Goal: Use online tool/utility: Utilize a website feature to perform a specific function

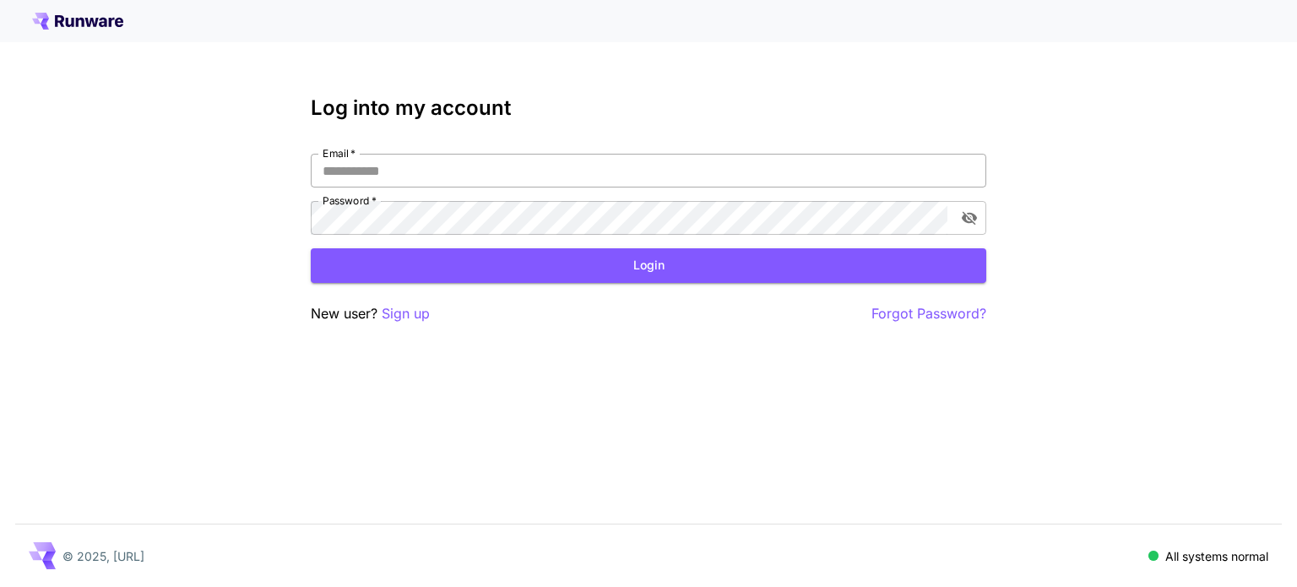
drag, startPoint x: 0, startPoint y: 0, endPoint x: 351, endPoint y: 164, distance: 387.6
click at [351, 164] on input "Email   *" at bounding box center [649, 171] width 676 height 34
type input "**********"
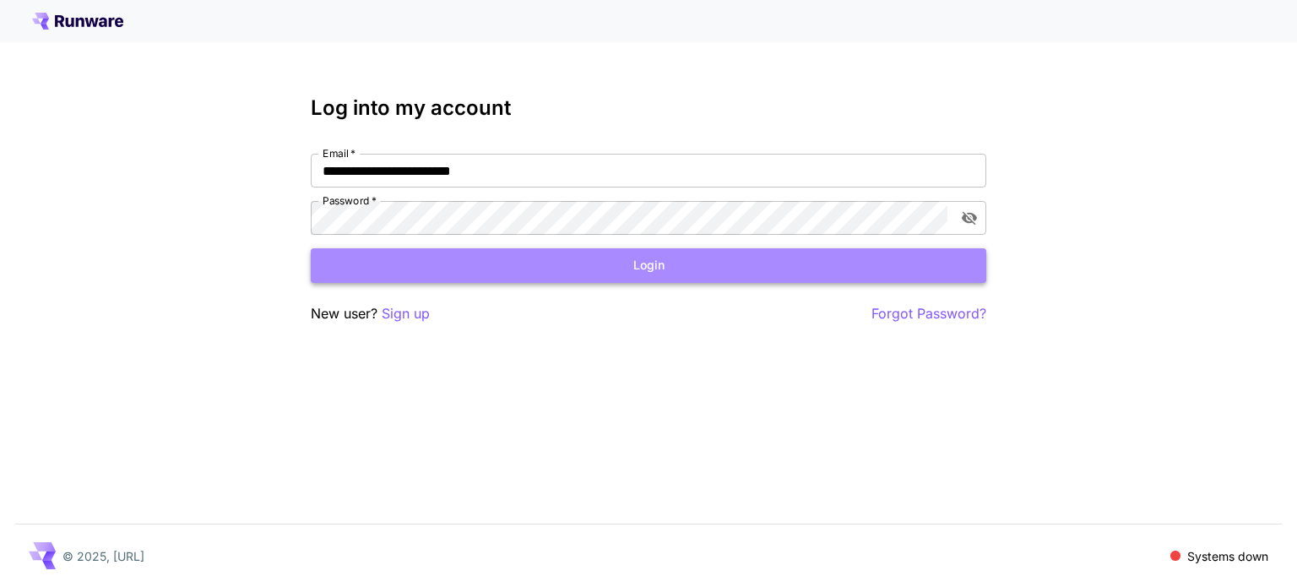
click at [486, 268] on button "Login" at bounding box center [649, 265] width 676 height 35
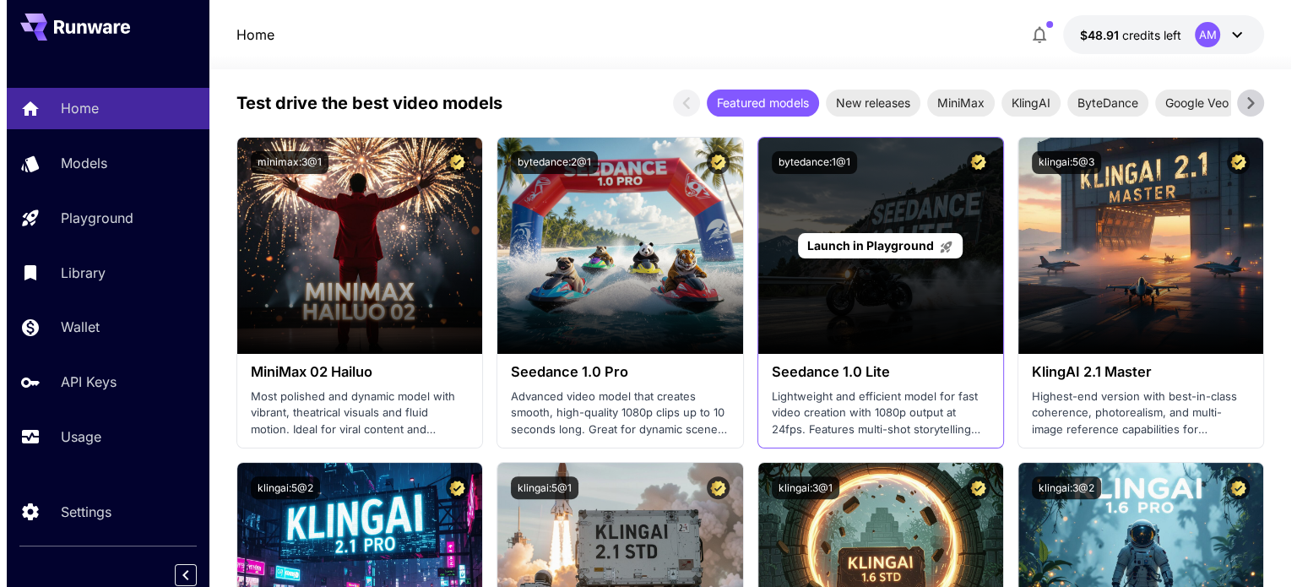
scroll to position [422, 0]
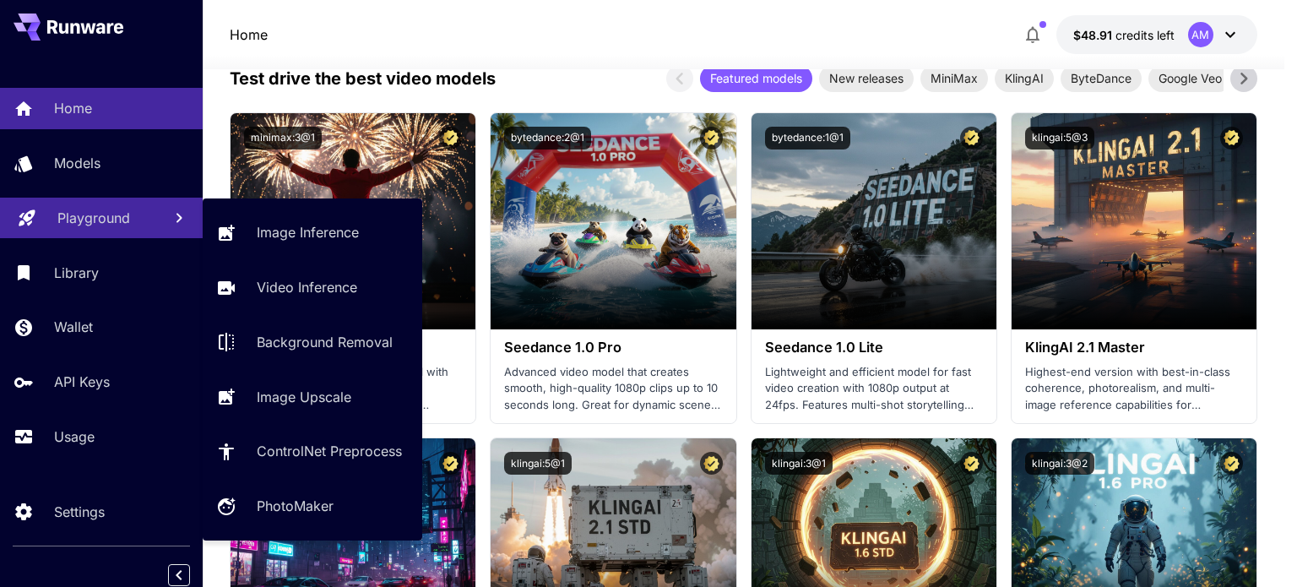
click at [79, 222] on p "Playground" at bounding box center [93, 218] width 73 height 20
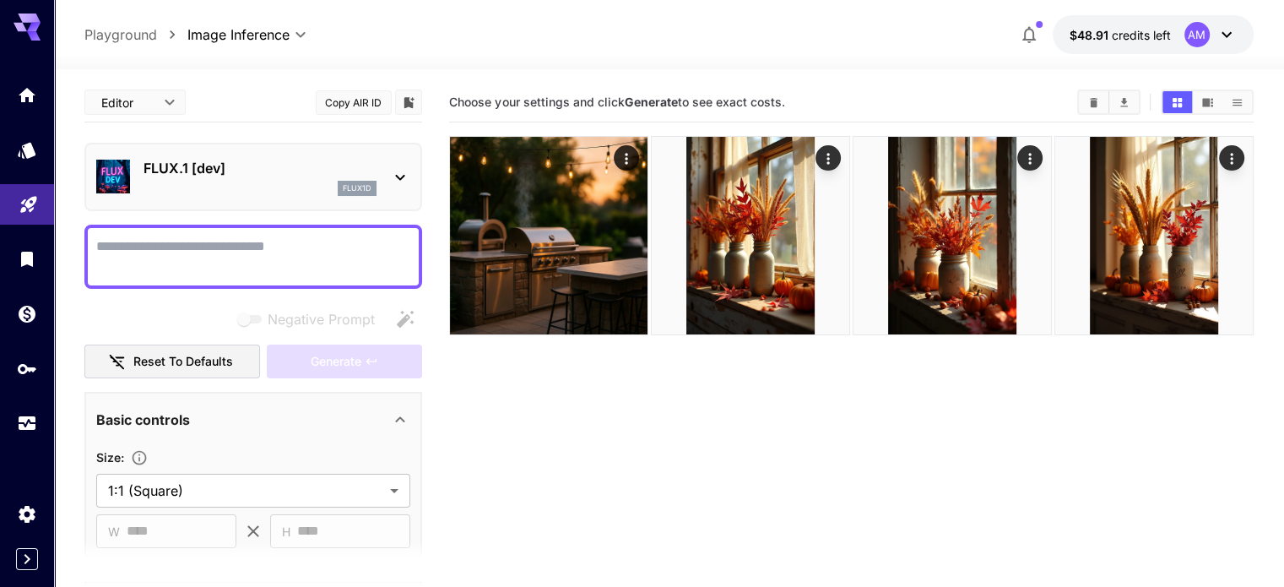
click at [372, 174] on p "FLUX.1 [dev]" at bounding box center [260, 168] width 233 height 20
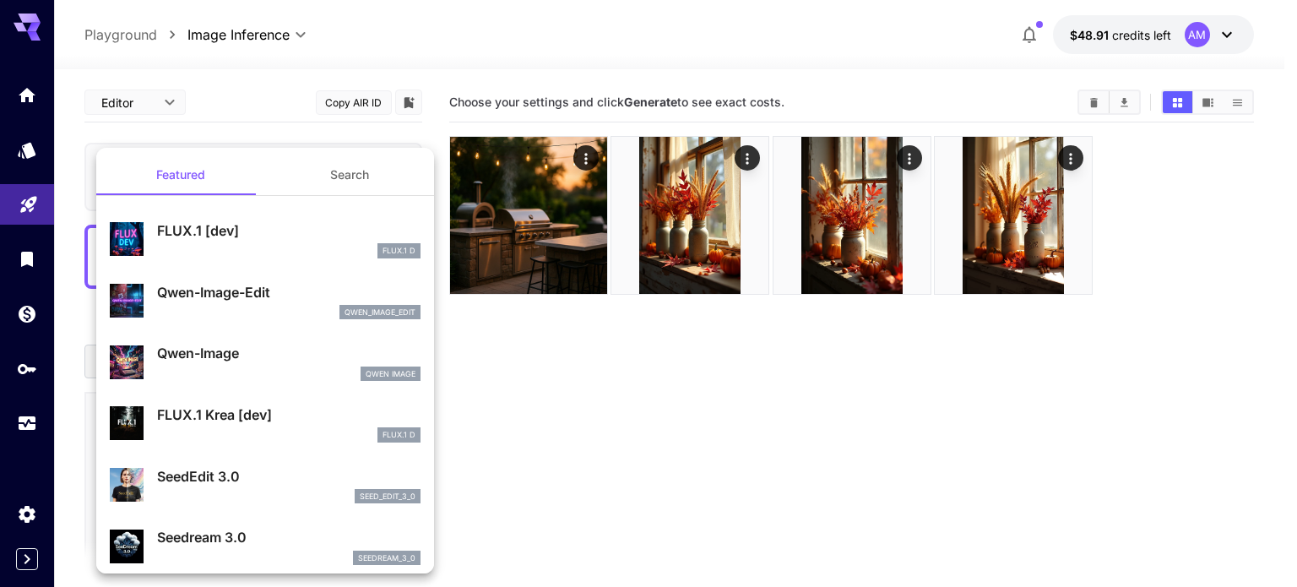
click at [1139, 443] on div at bounding box center [648, 293] width 1297 height 587
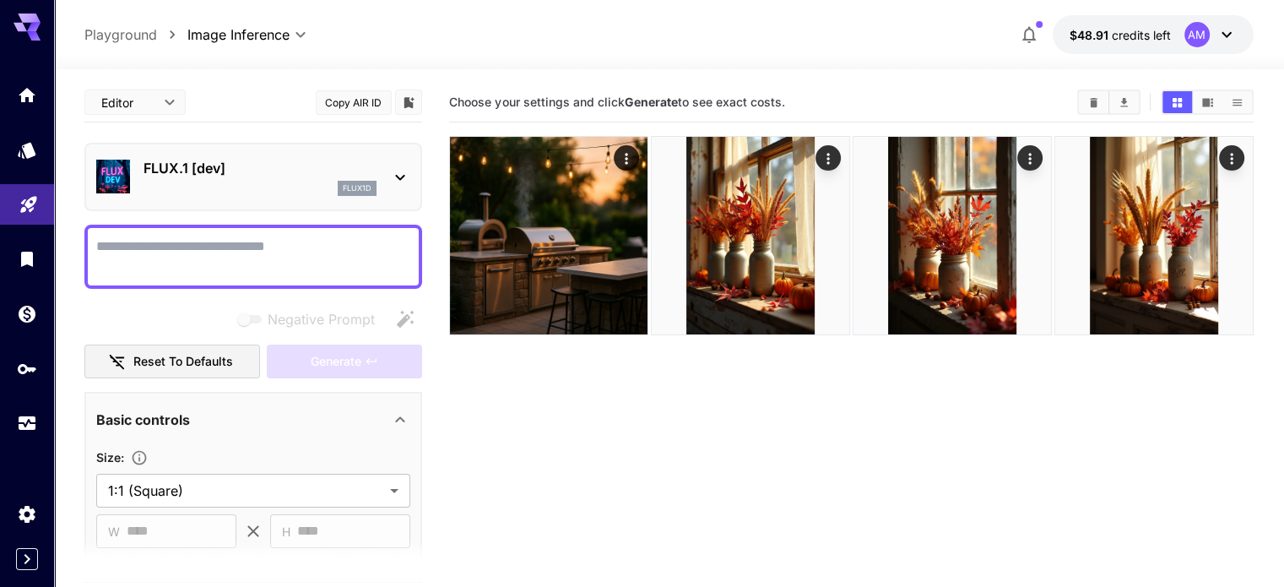
click at [235, 163] on p "FLUX.1 [dev]" at bounding box center [260, 168] width 233 height 20
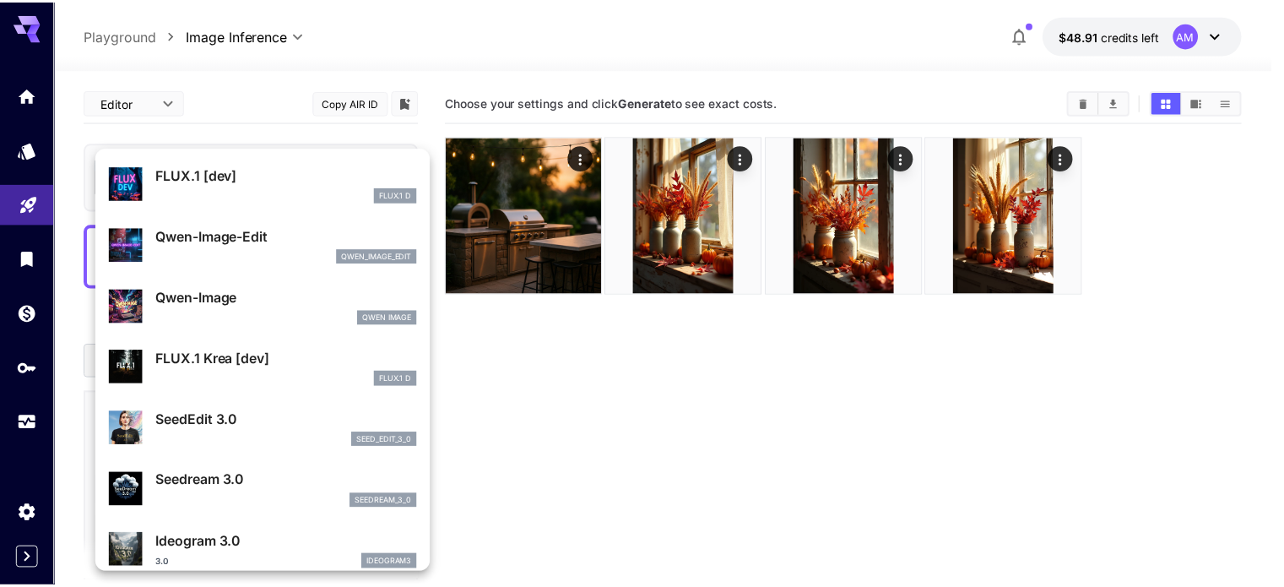
scroll to position [84, 0]
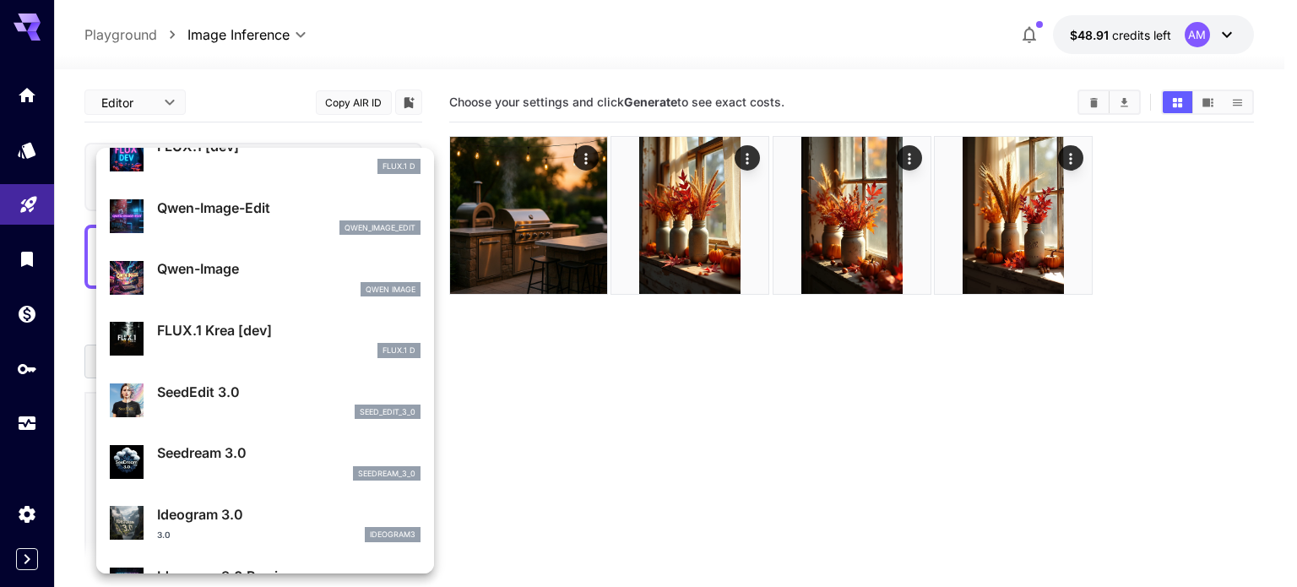
click at [270, 336] on p "FLUX.1 Krea [dev]" at bounding box center [288, 330] width 263 height 20
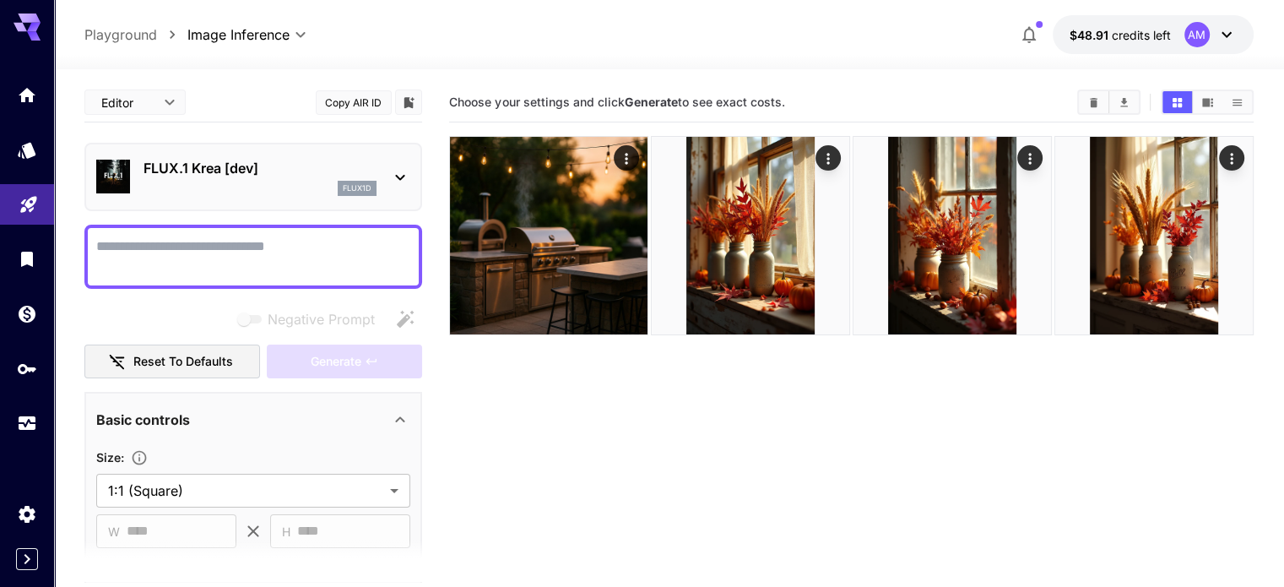
paste textarea "**********"
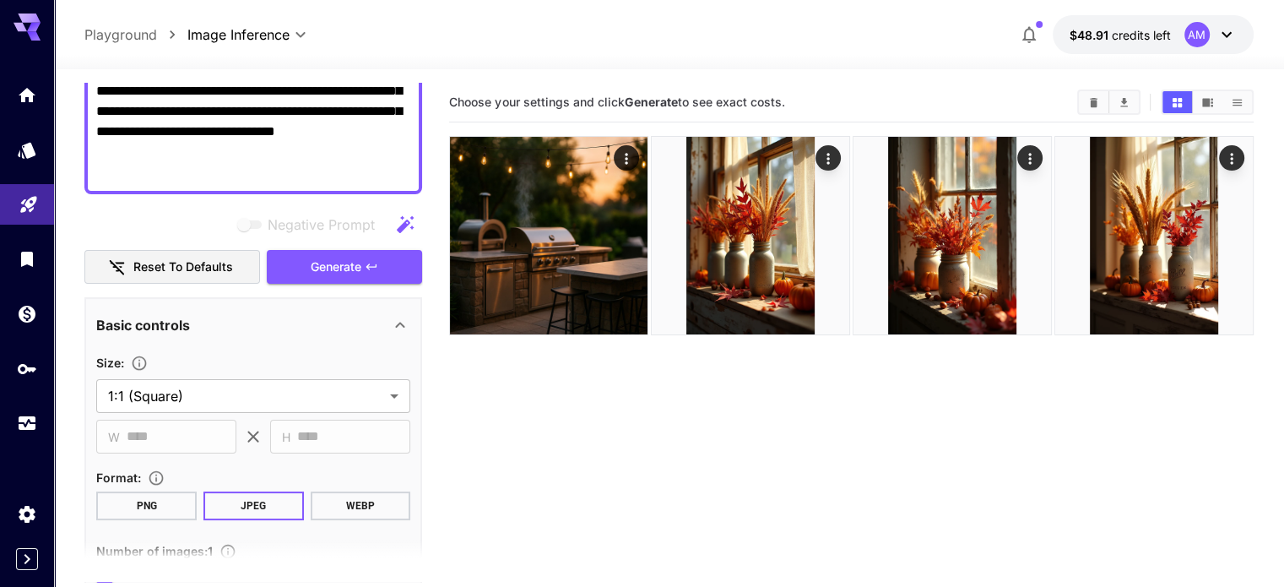
scroll to position [253, 0]
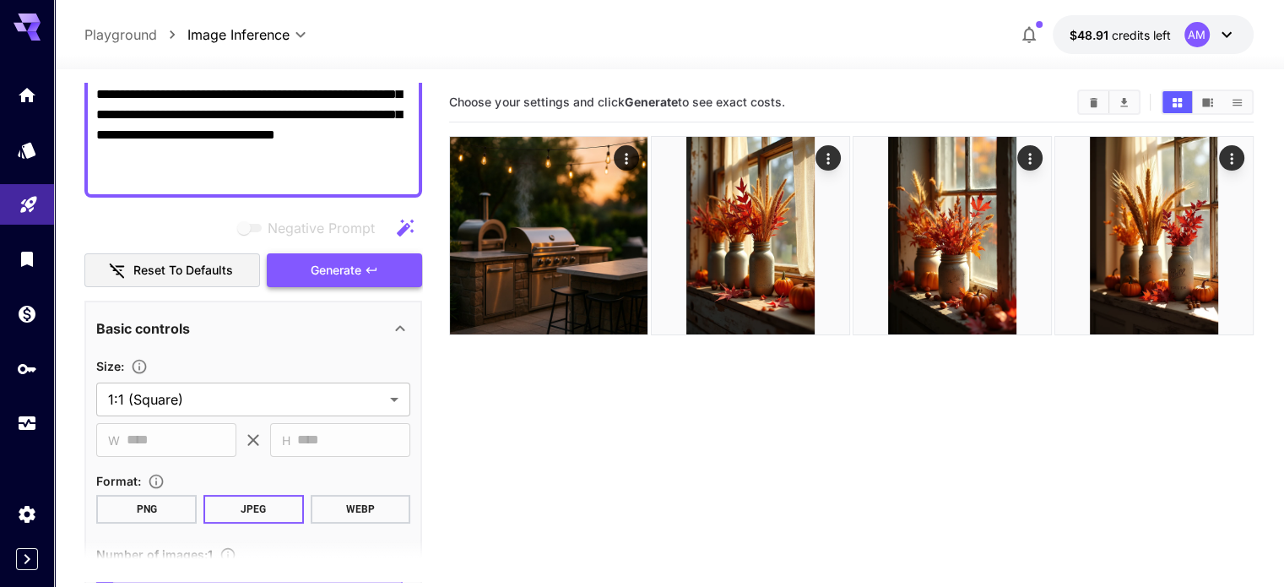
type textarea "**********"
click at [320, 277] on span "Generate" at bounding box center [336, 270] width 51 height 21
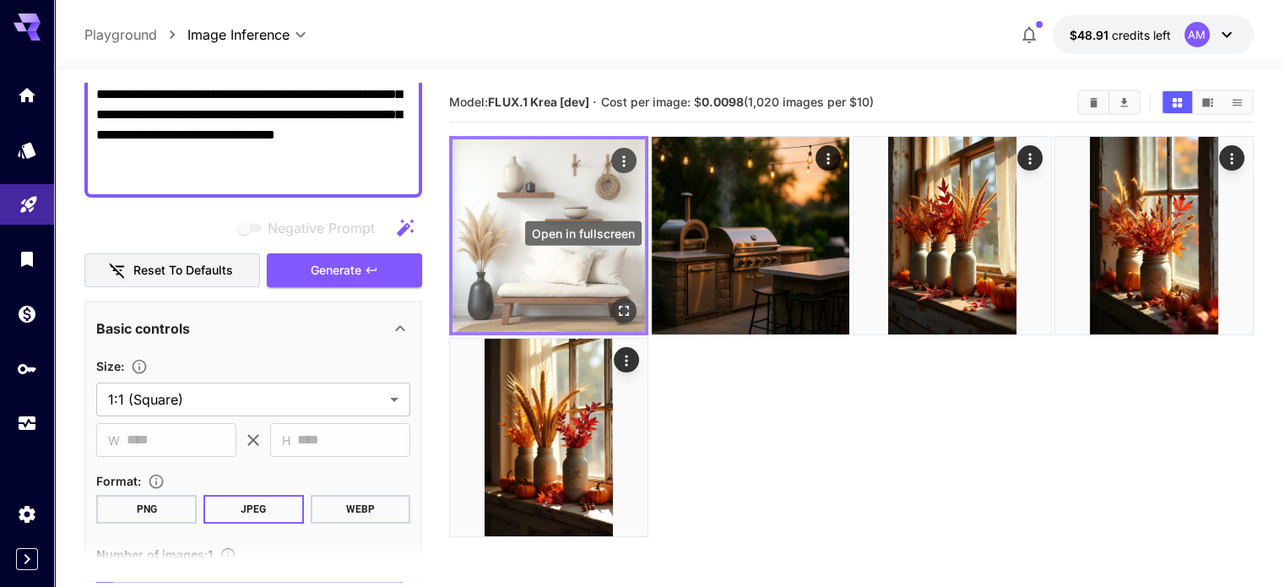
click at [616, 302] on icon "Open in fullscreen" at bounding box center [624, 310] width 17 height 17
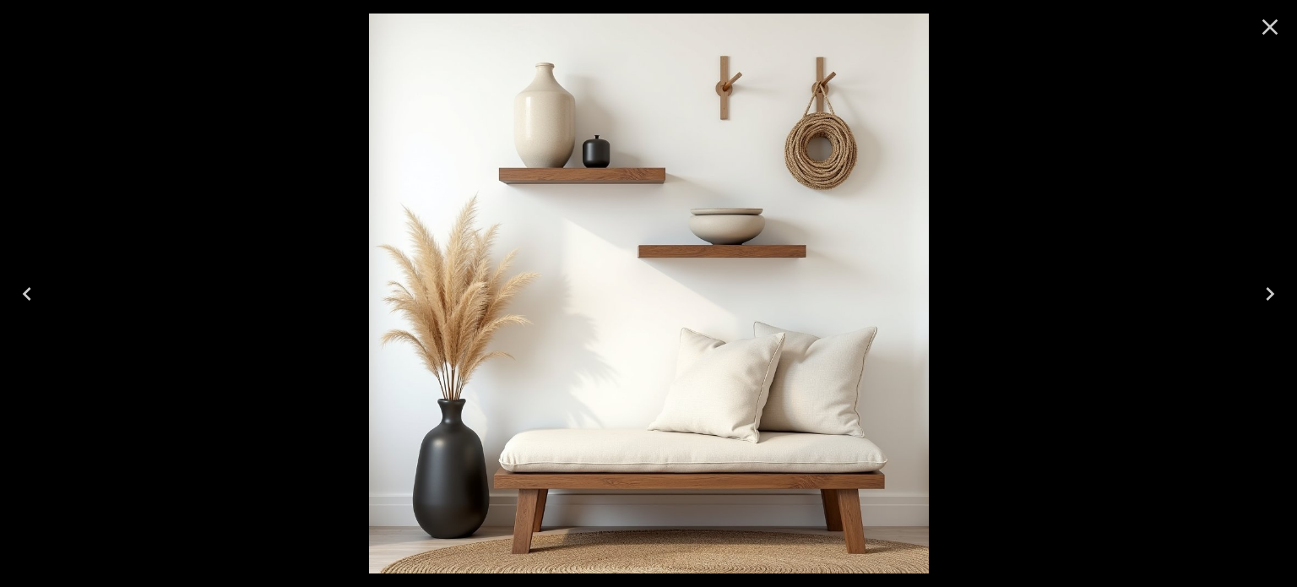
click at [1276, 31] on icon "Close" at bounding box center [1270, 27] width 16 height 16
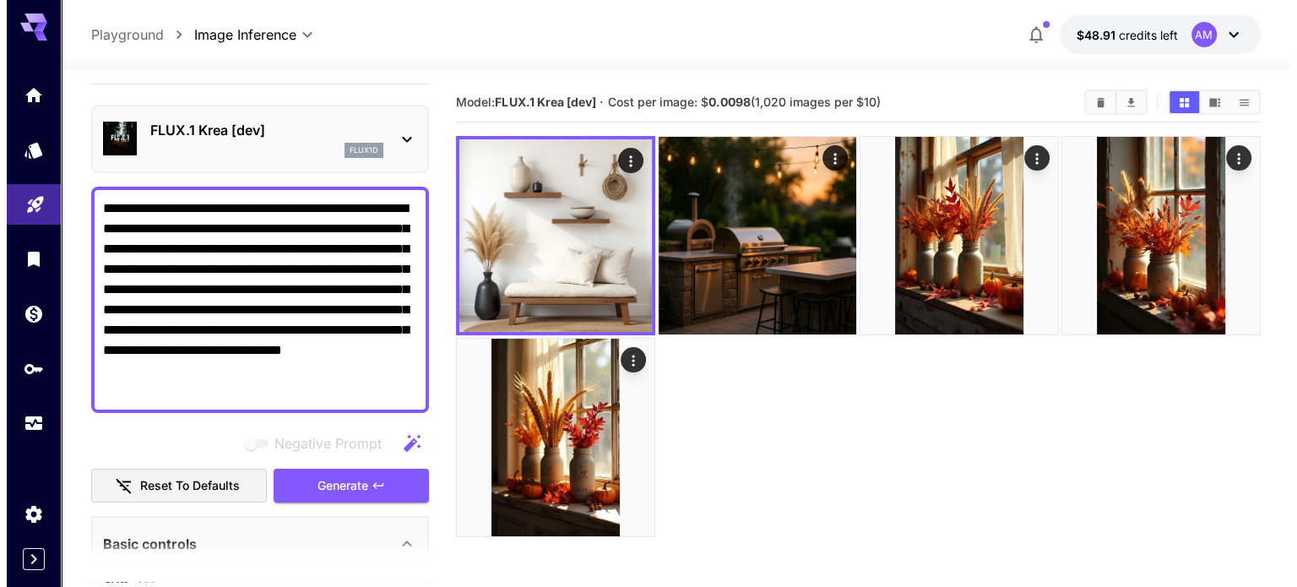
scroll to position [0, 0]
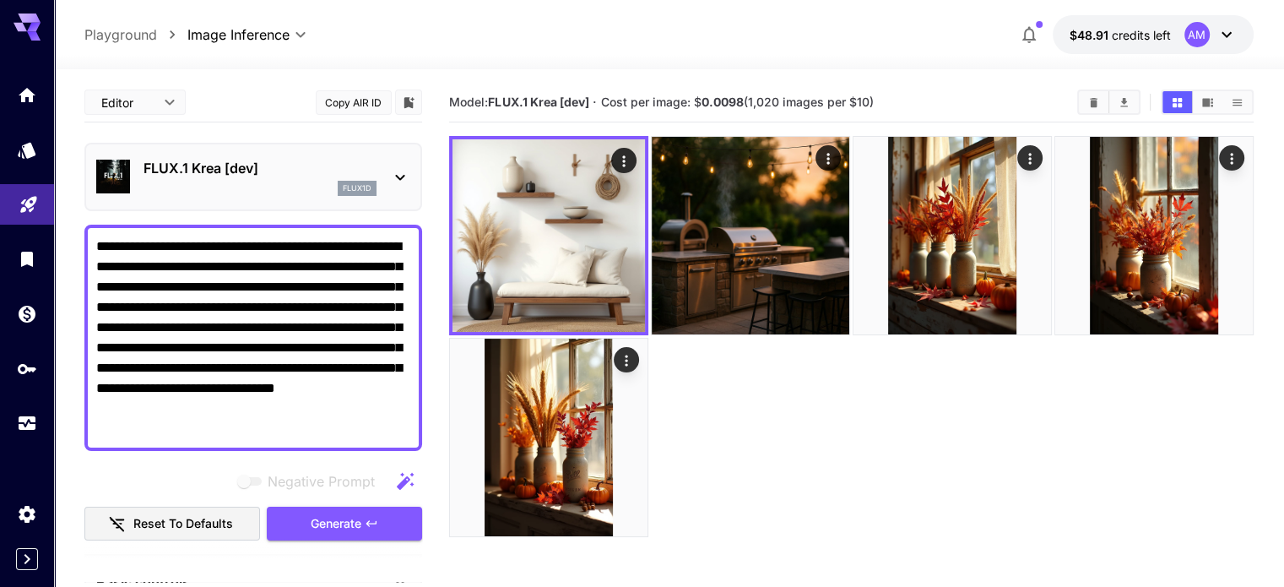
click at [307, 171] on p "FLUX.1 Krea [dev]" at bounding box center [260, 168] width 233 height 20
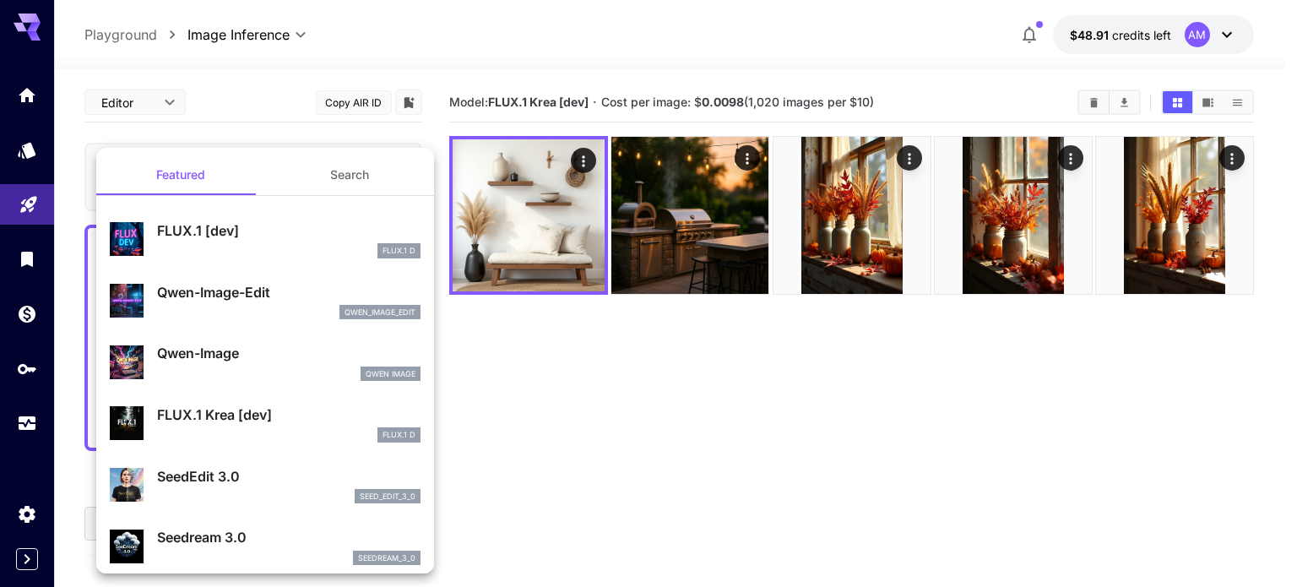
click at [490, 389] on div at bounding box center [648, 293] width 1297 height 587
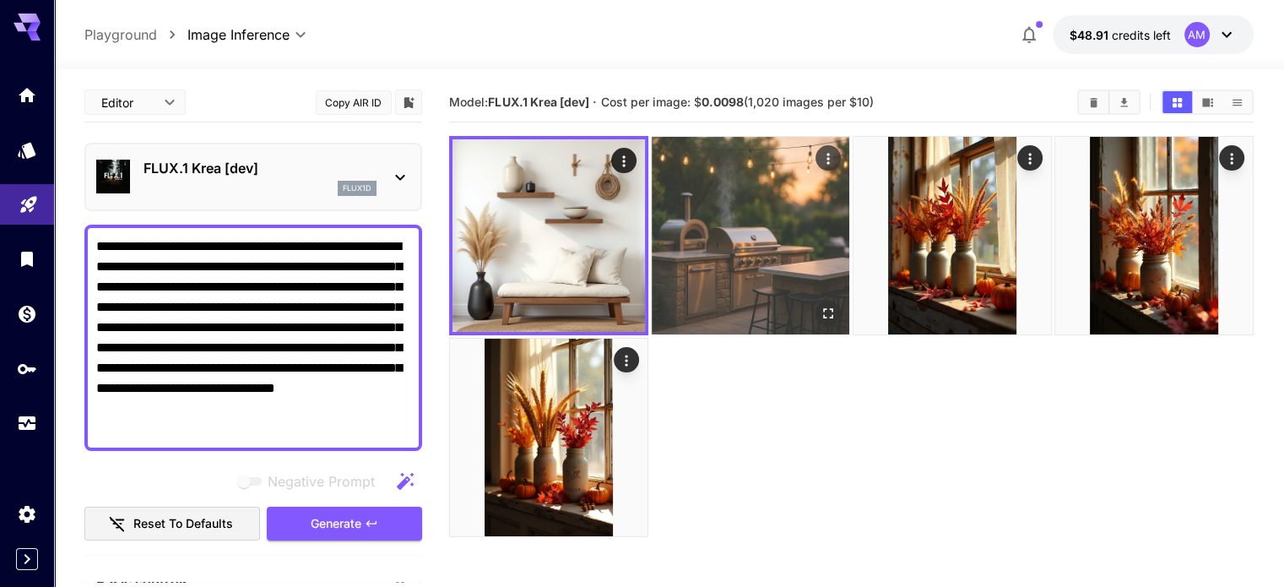
click at [757, 255] on img at bounding box center [751, 236] width 198 height 198
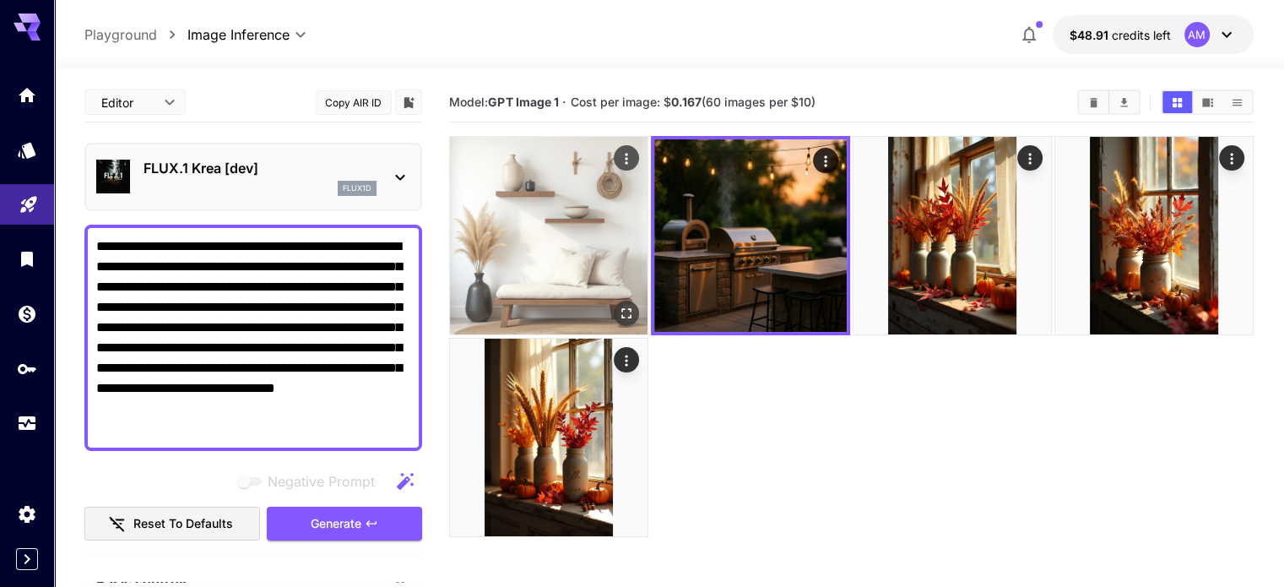
click at [538, 222] on img at bounding box center [549, 236] width 198 height 198
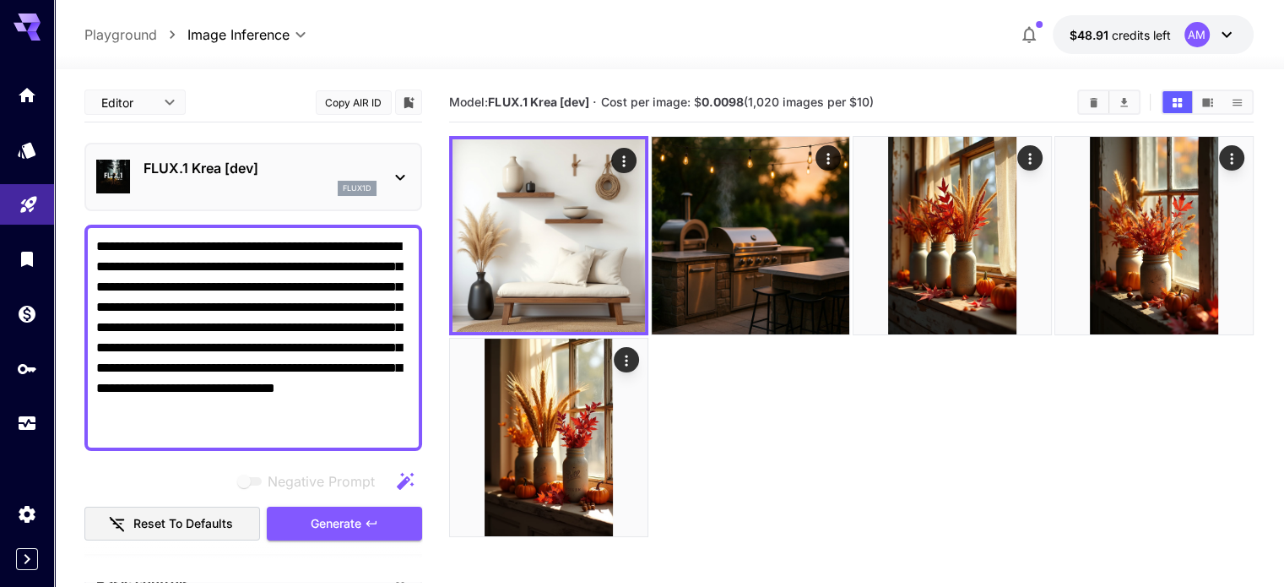
click at [206, 159] on p "FLUX.1 Krea [dev]" at bounding box center [260, 168] width 233 height 20
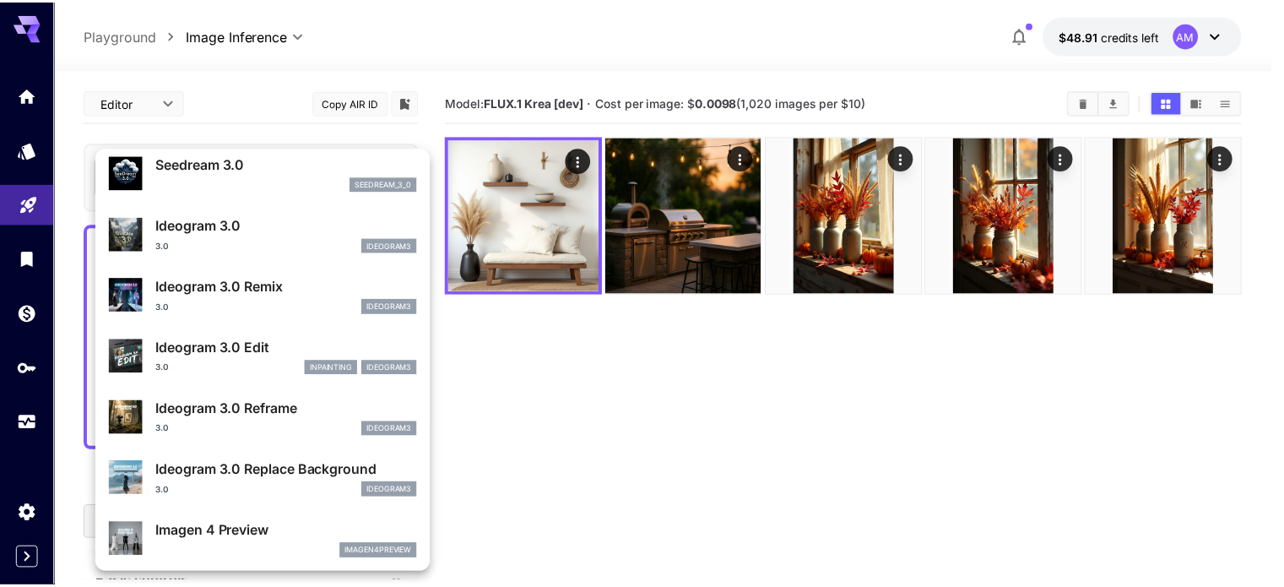
scroll to position [338, 0]
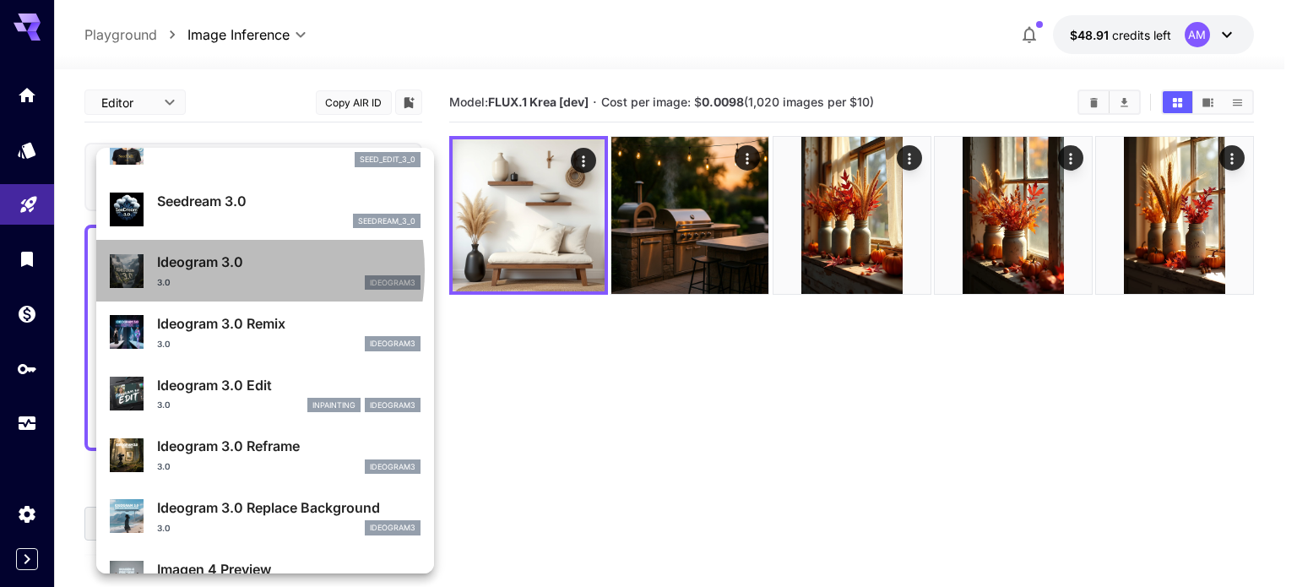
click at [193, 269] on p "Ideogram 3.0" at bounding box center [288, 262] width 263 height 20
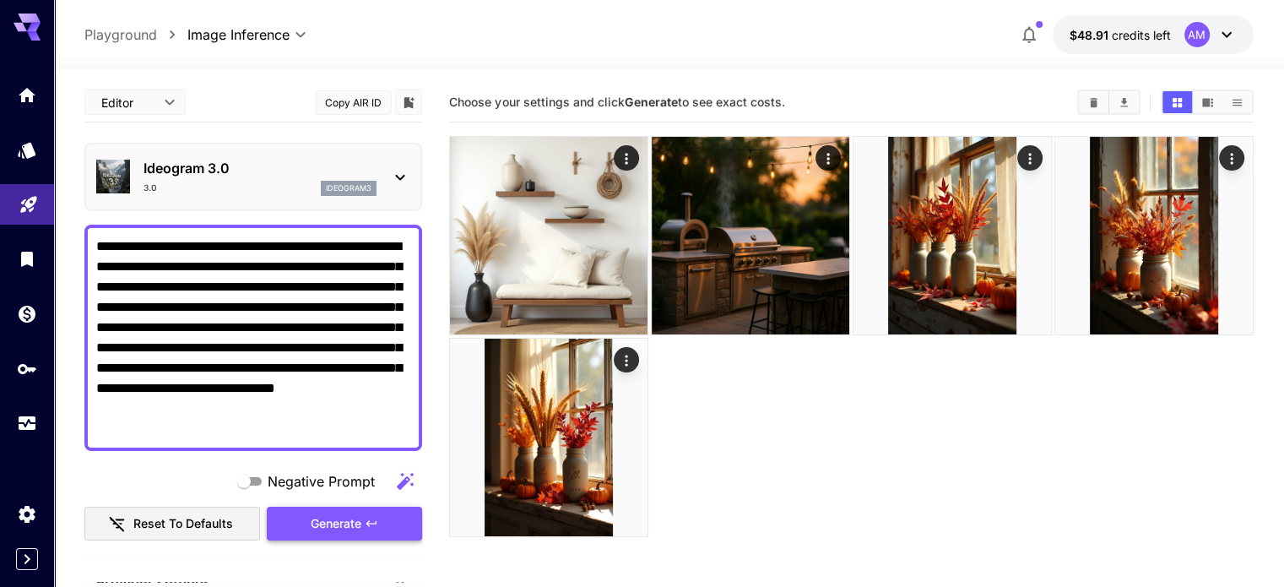
click at [331, 529] on span "Generate" at bounding box center [336, 523] width 51 height 21
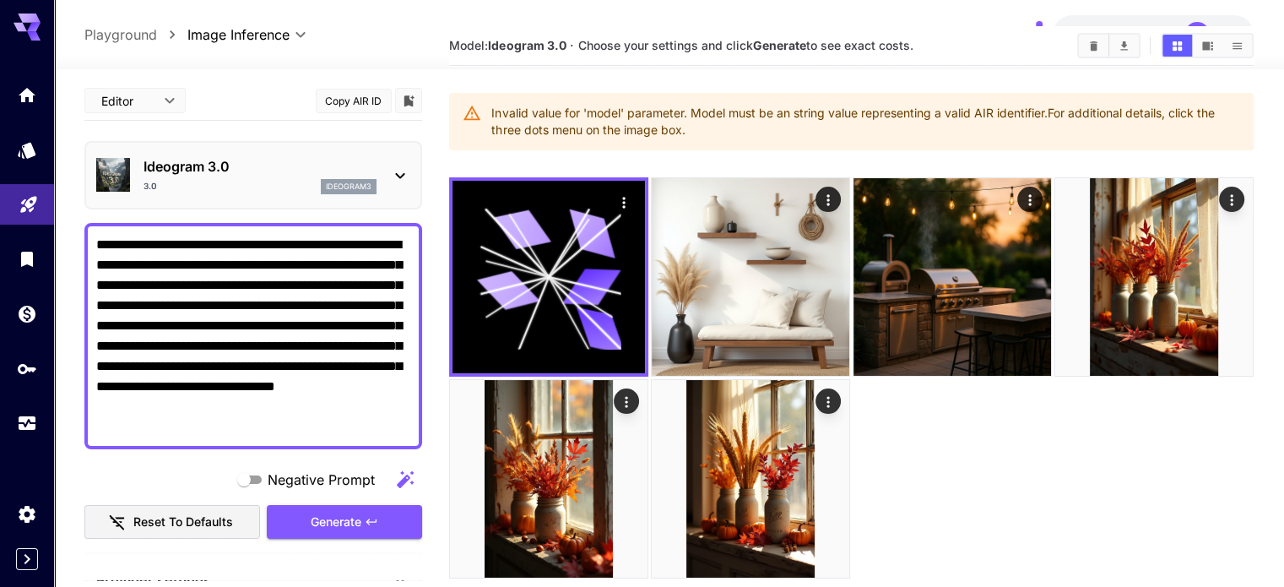
scroll to position [84, 0]
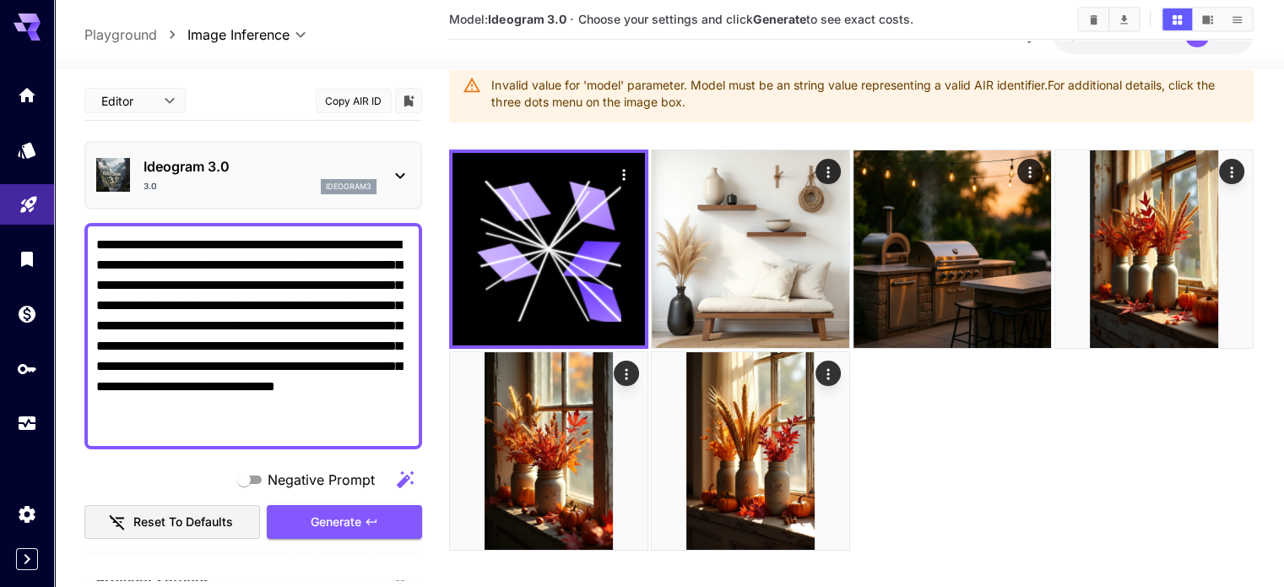
click at [785, 402] on div at bounding box center [851, 349] width 804 height 400
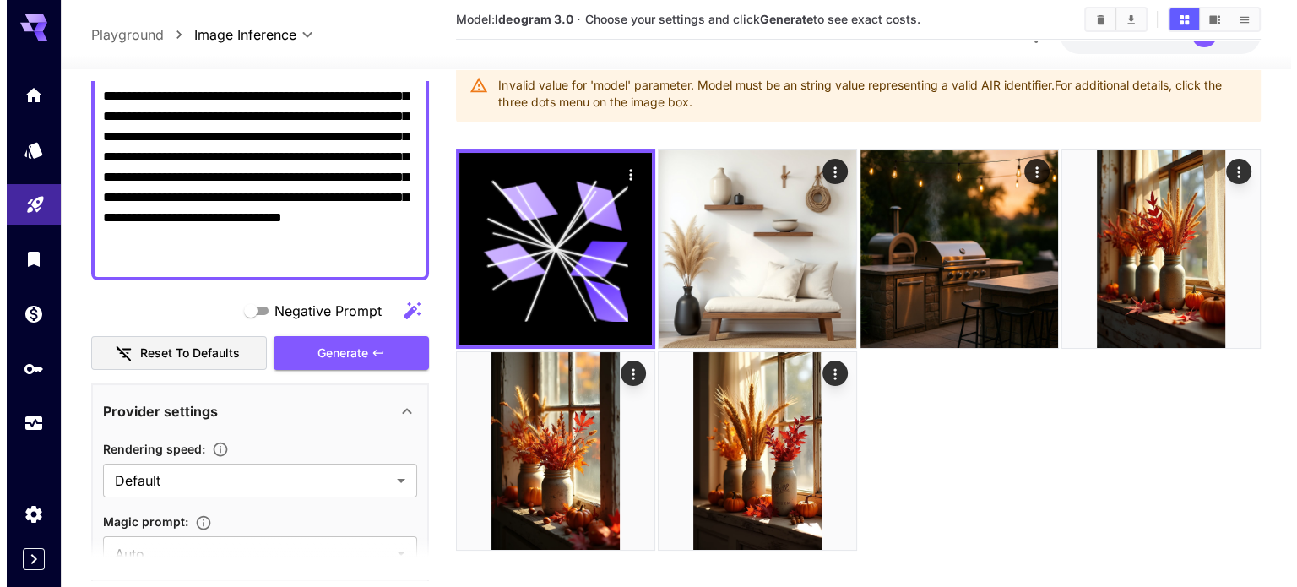
scroll to position [0, 0]
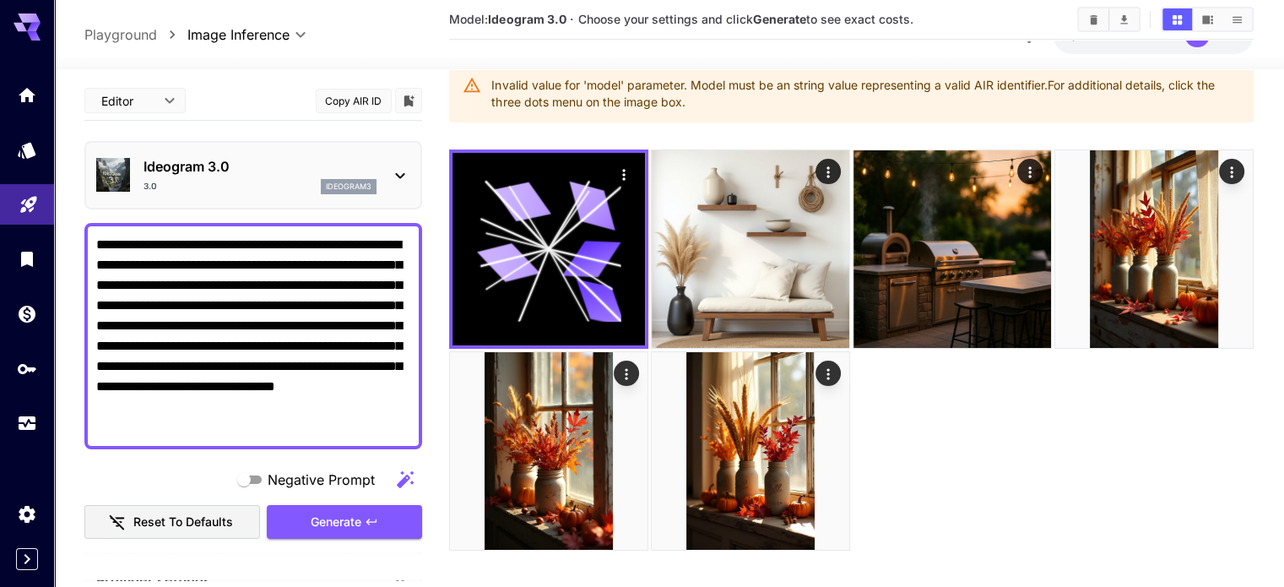
click at [328, 334] on textarea "**********" at bounding box center [253, 336] width 314 height 203
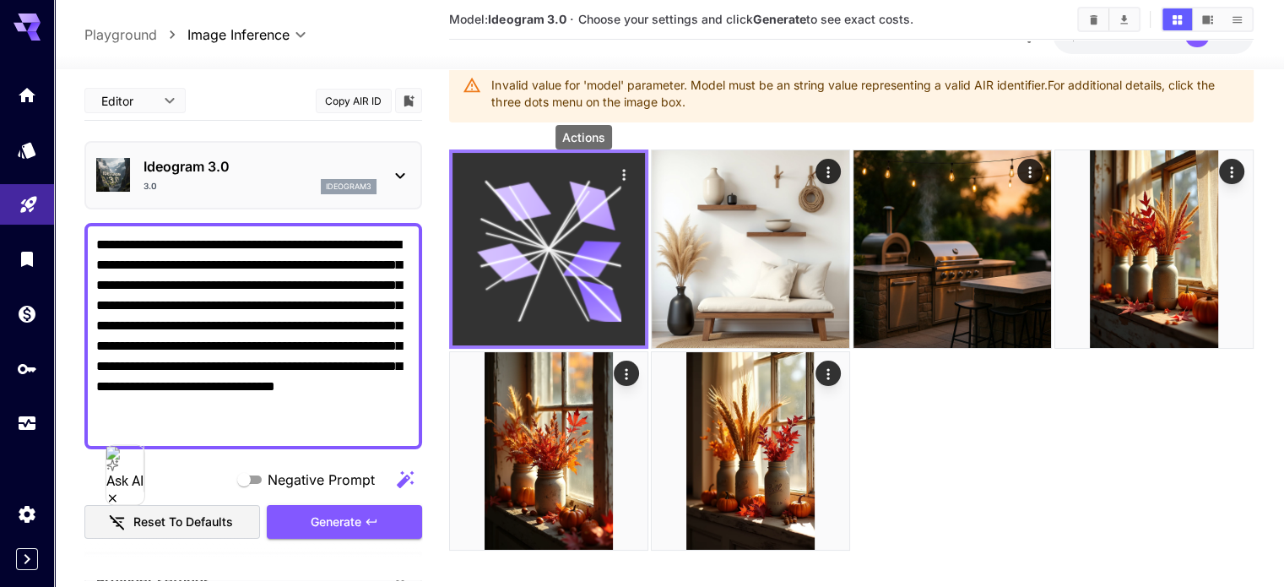
click at [616, 172] on icon "Actions" at bounding box center [624, 174] width 17 height 17
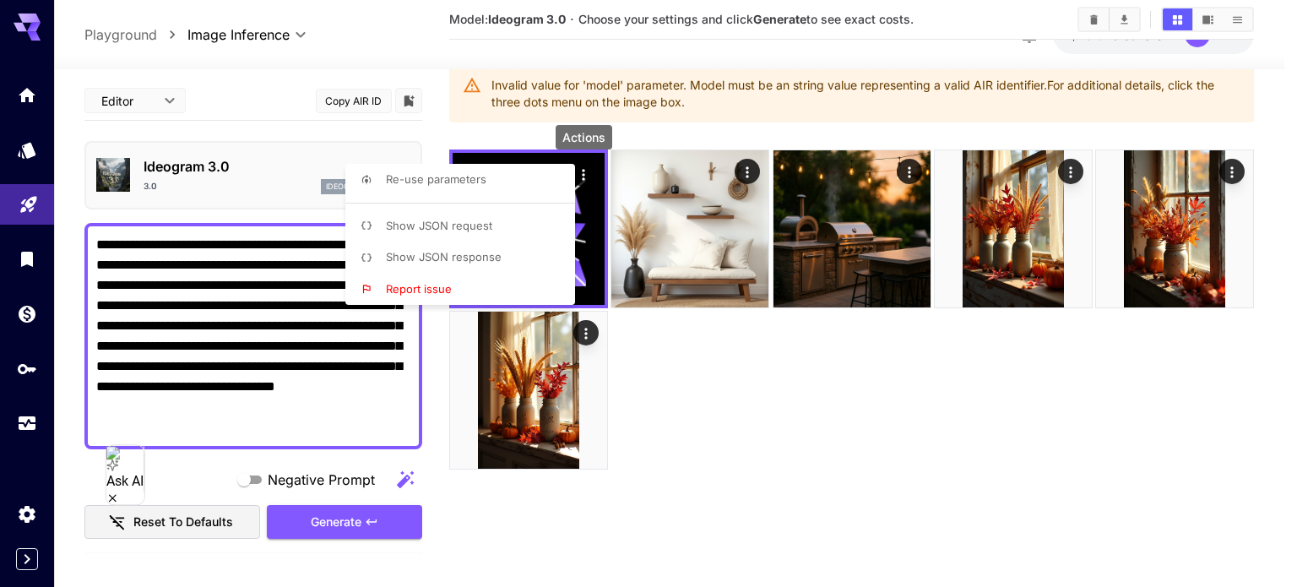
click at [334, 322] on div at bounding box center [648, 293] width 1297 height 587
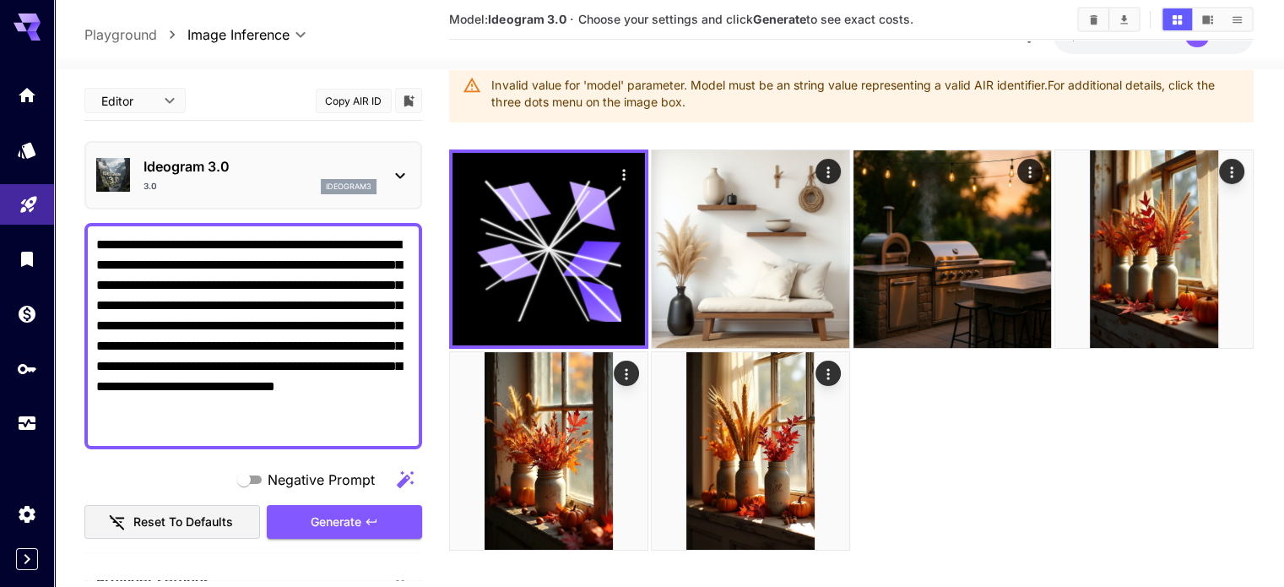
click at [259, 156] on p "Ideogram 3.0" at bounding box center [260, 166] width 233 height 20
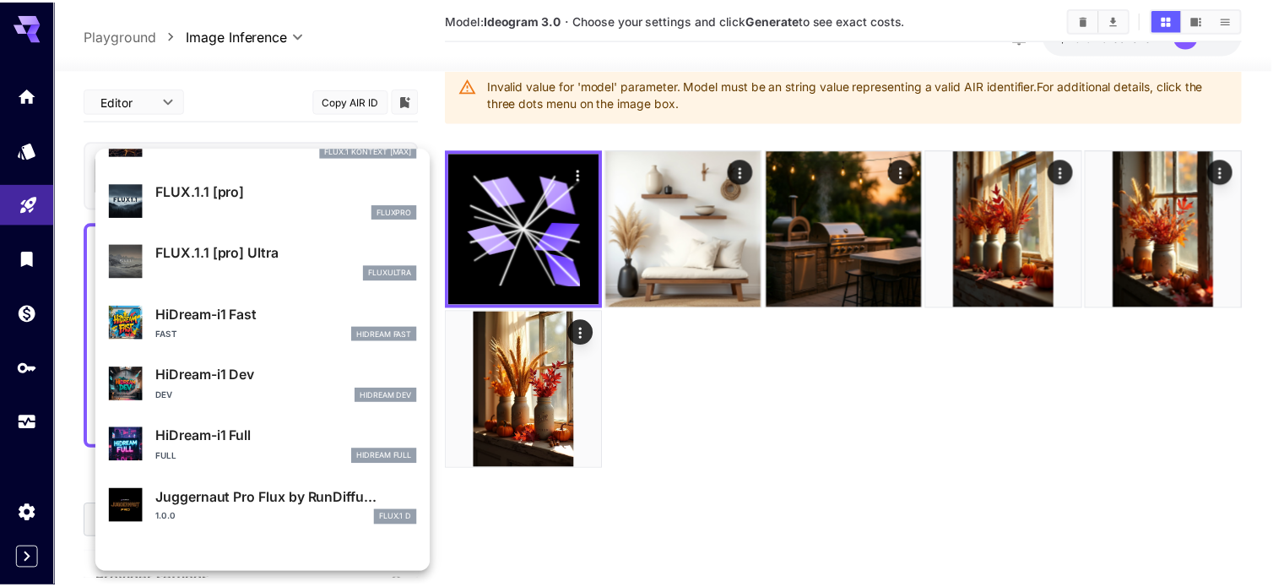
scroll to position [1180, 0]
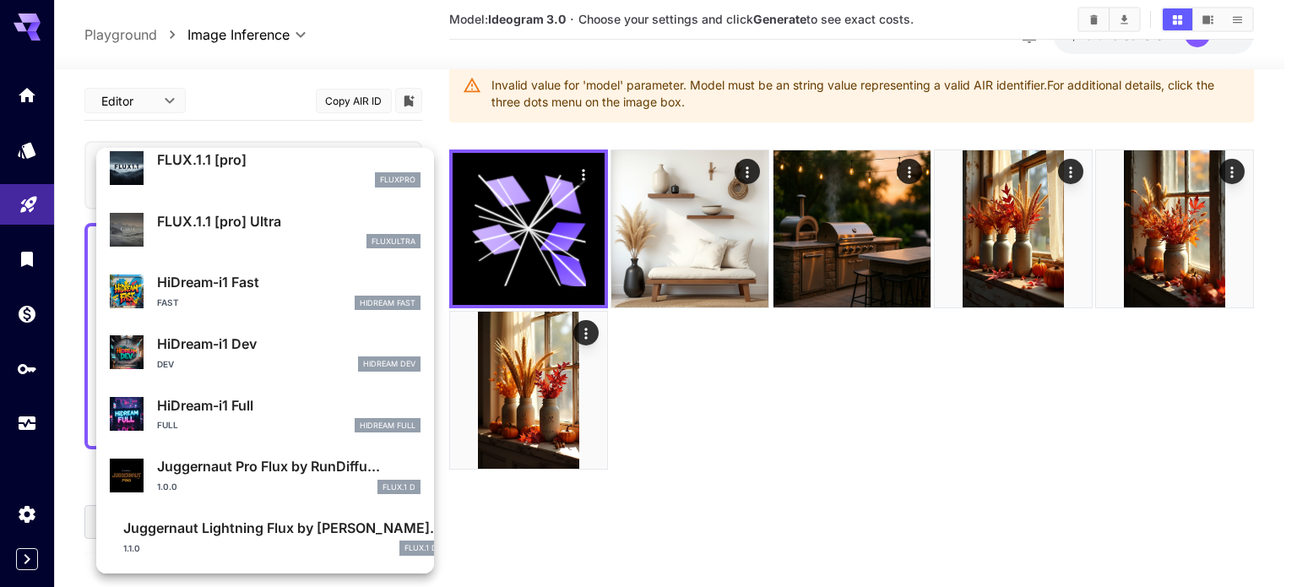
click at [287, 529] on p "Juggernaut Lightning Flux by [PERSON_NAME]..." at bounding box center [282, 528] width 319 height 20
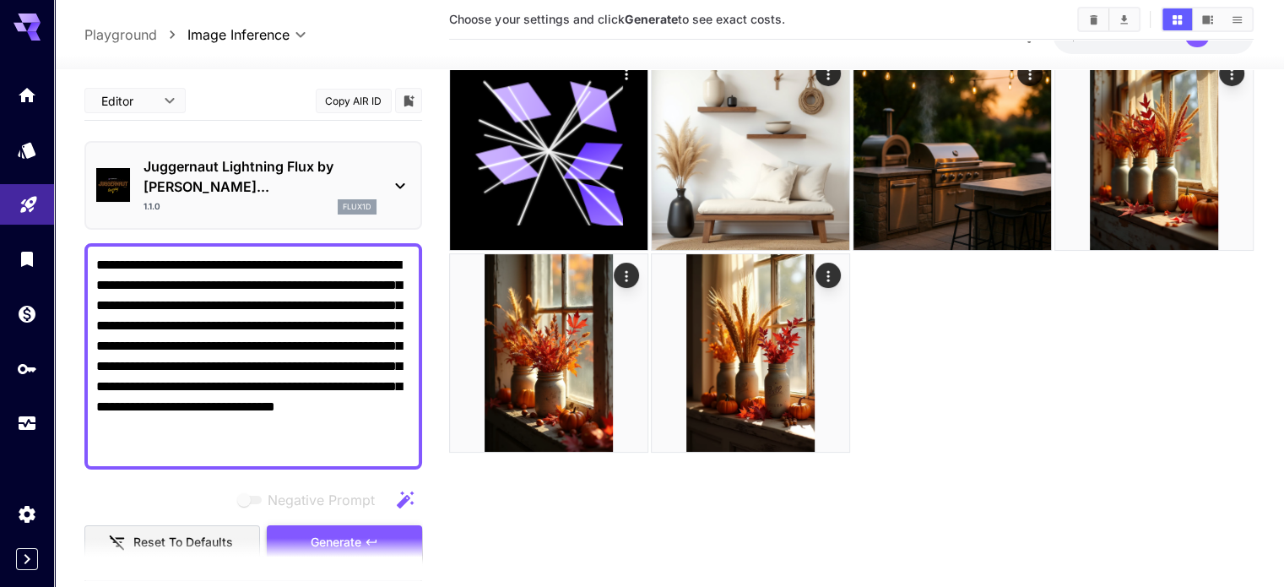
click at [316, 532] on span "Generate" at bounding box center [336, 542] width 51 height 21
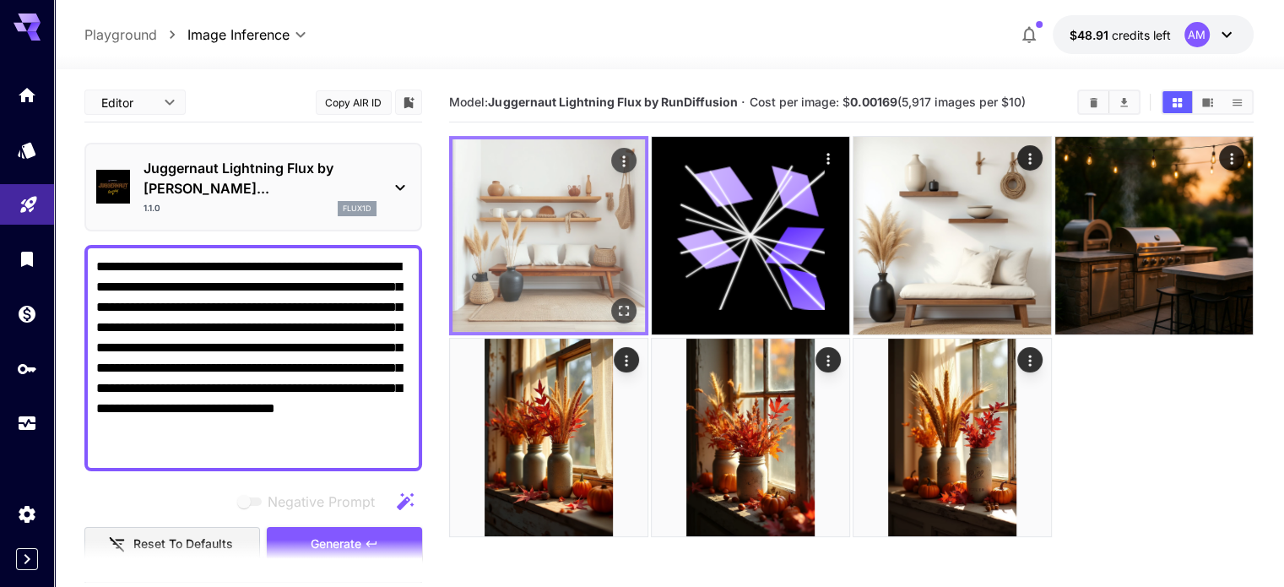
click at [510, 212] on img at bounding box center [549, 235] width 193 height 193
click at [616, 302] on icon "Open in fullscreen" at bounding box center [624, 310] width 17 height 17
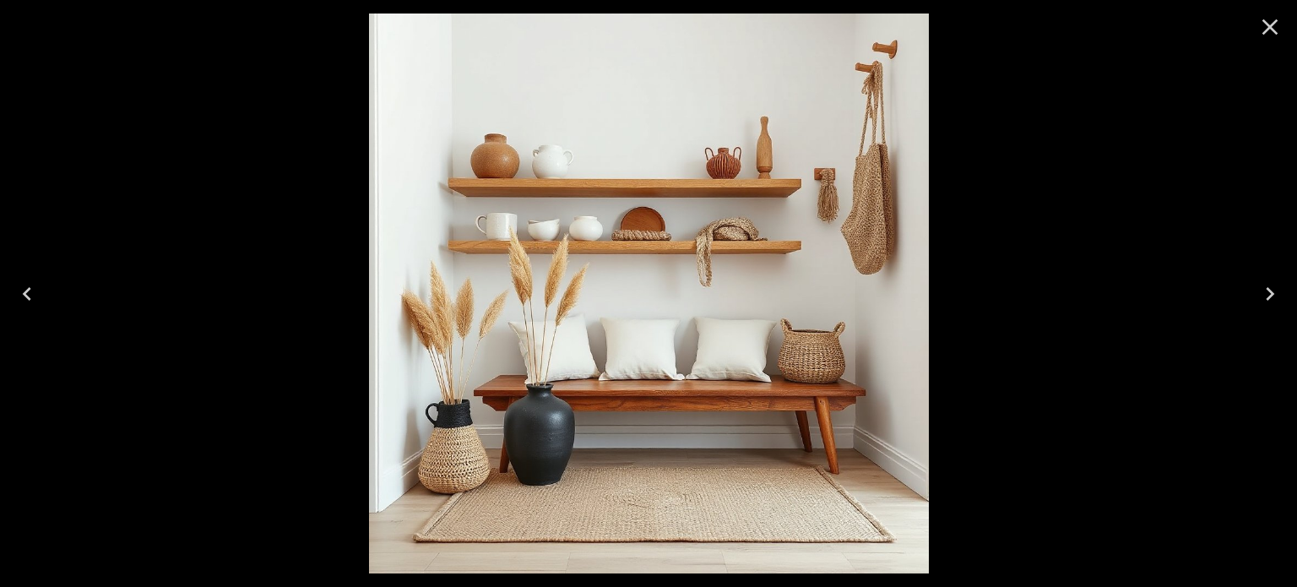
click at [1258, 27] on icon "Close" at bounding box center [1269, 27] width 27 height 27
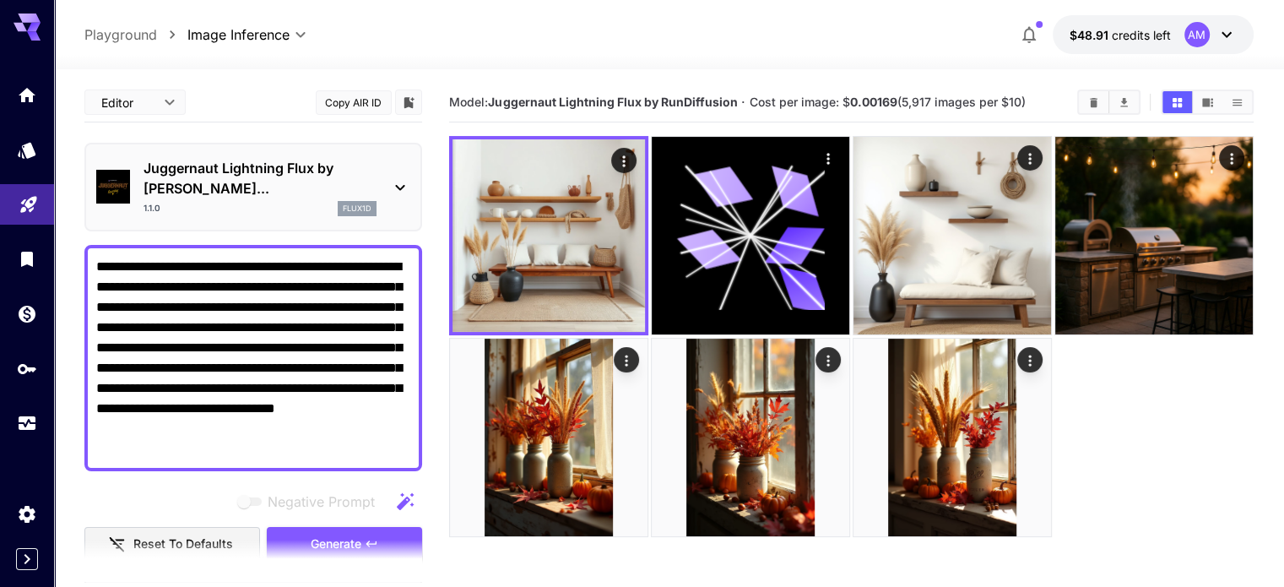
click at [206, 166] on p "Juggernaut Lightning Flux by [PERSON_NAME]..." at bounding box center [260, 178] width 233 height 41
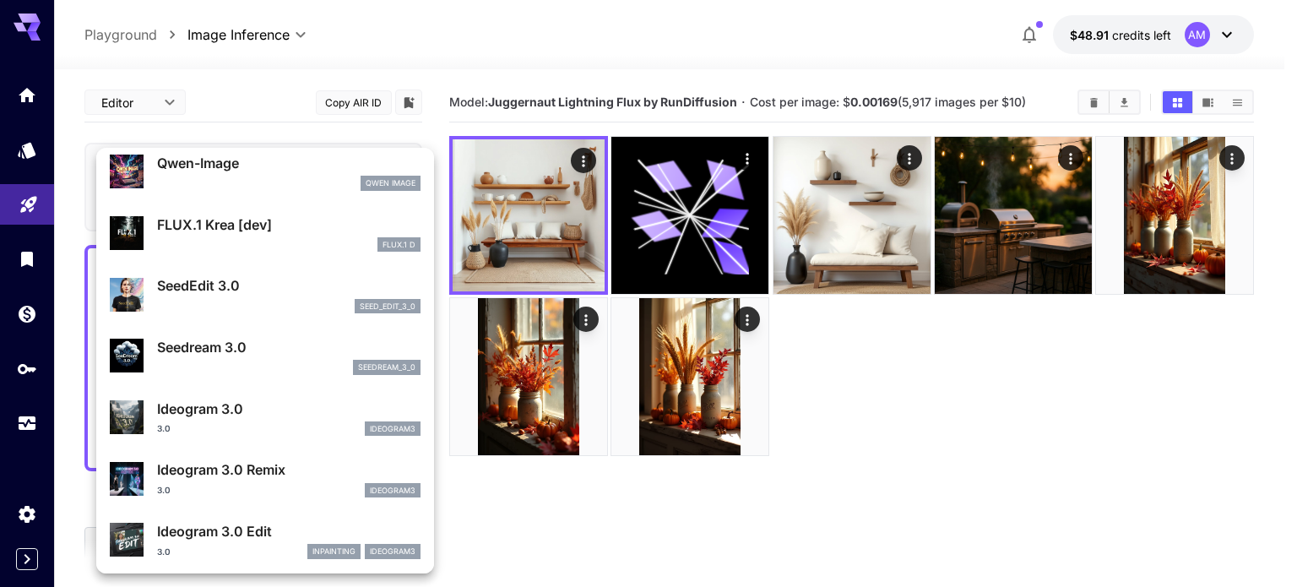
scroll to position [167, 0]
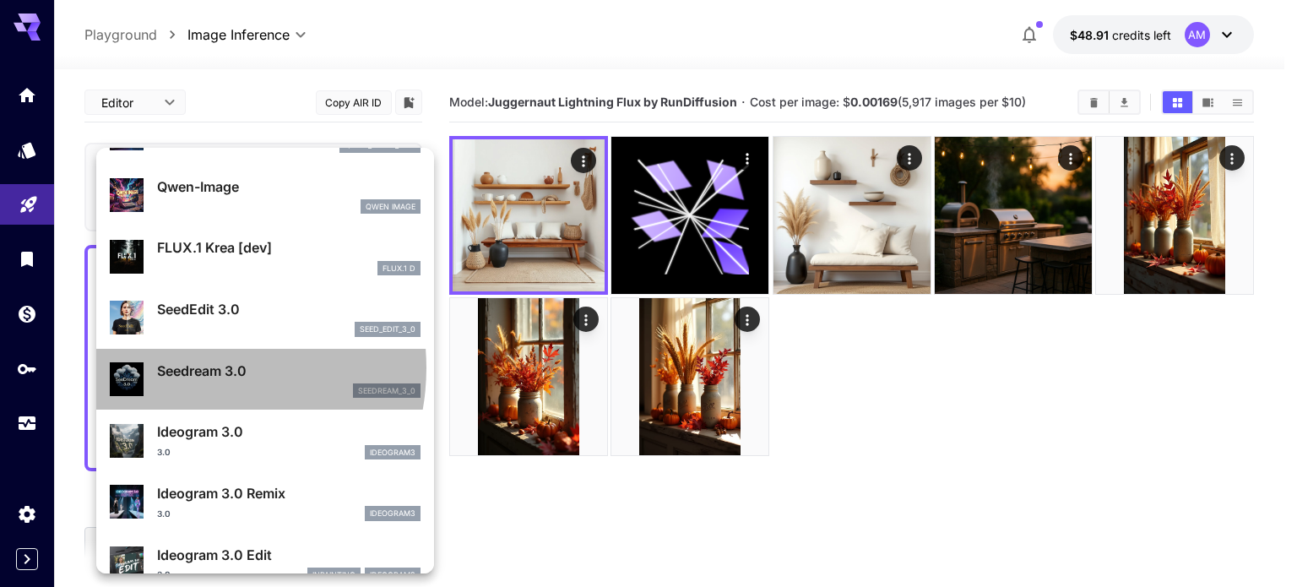
click at [186, 367] on p "Seedream 3.0" at bounding box center [288, 371] width 263 height 20
type input "***"
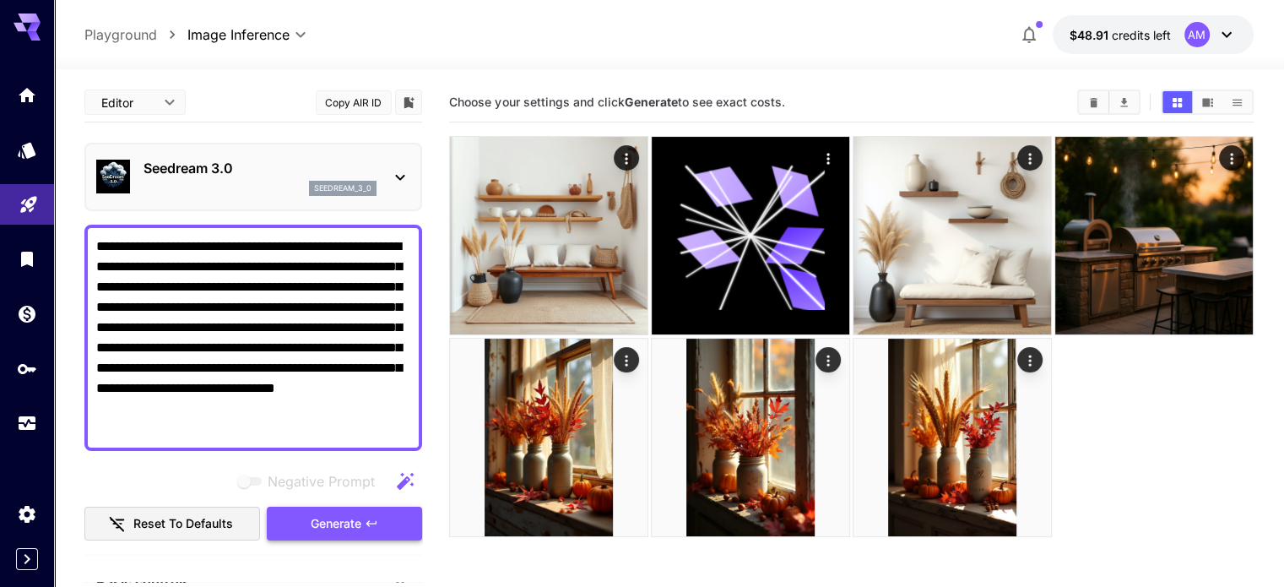
click at [339, 514] on span "Generate" at bounding box center [336, 523] width 51 height 21
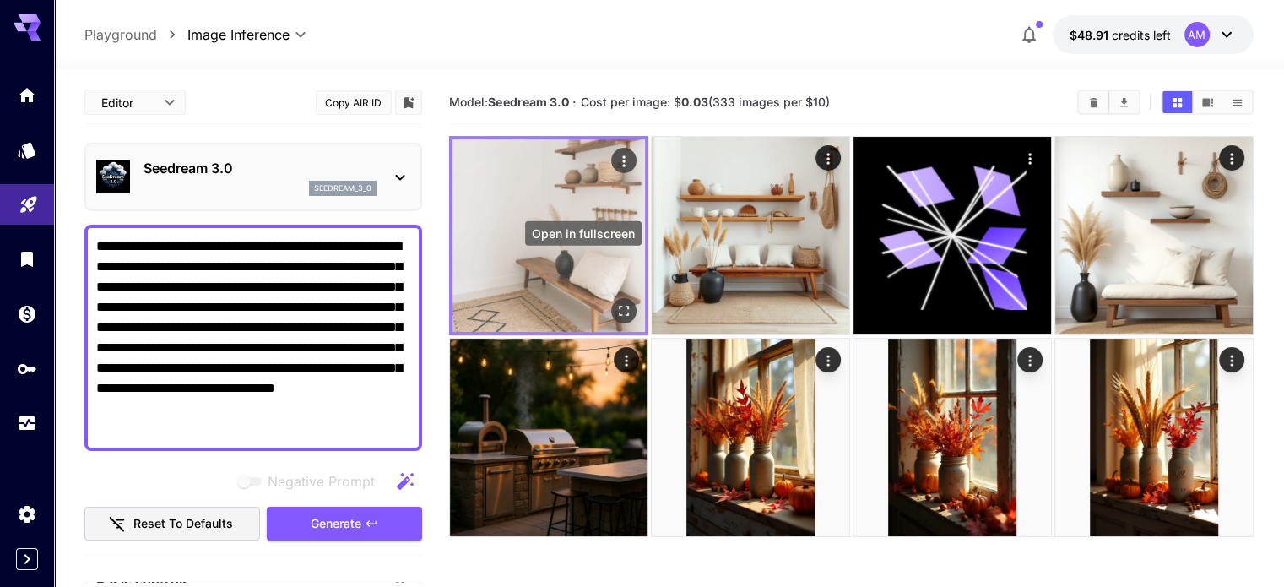
click at [611, 298] on button "Open in fullscreen" at bounding box center [623, 310] width 25 height 25
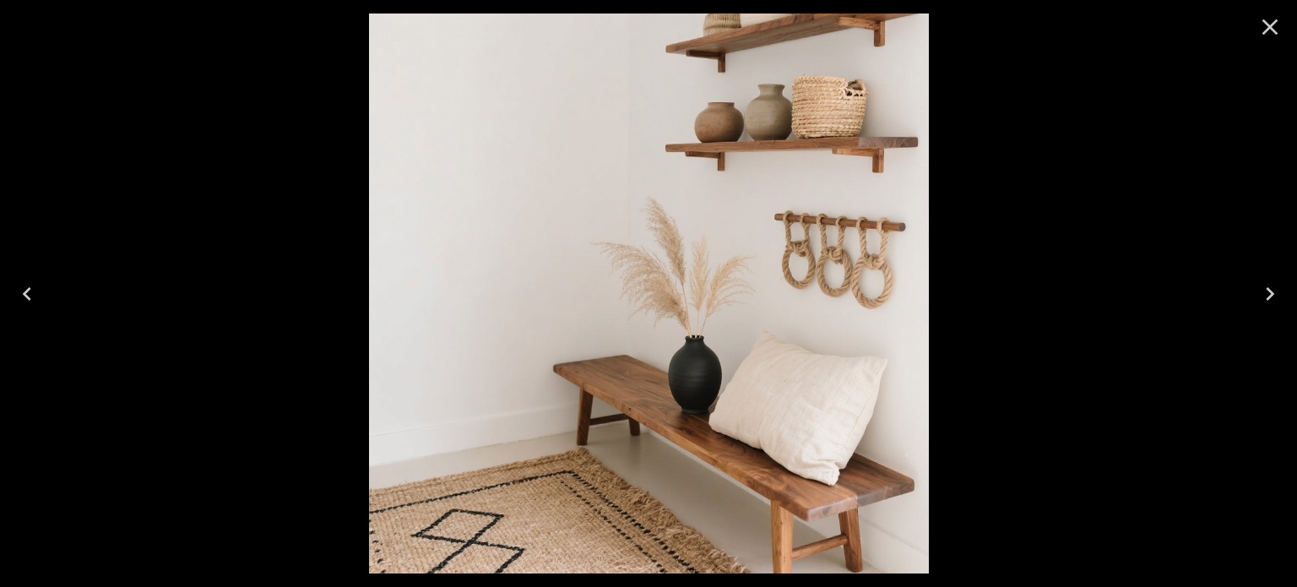
click at [1271, 24] on icon "Close" at bounding box center [1270, 27] width 16 height 16
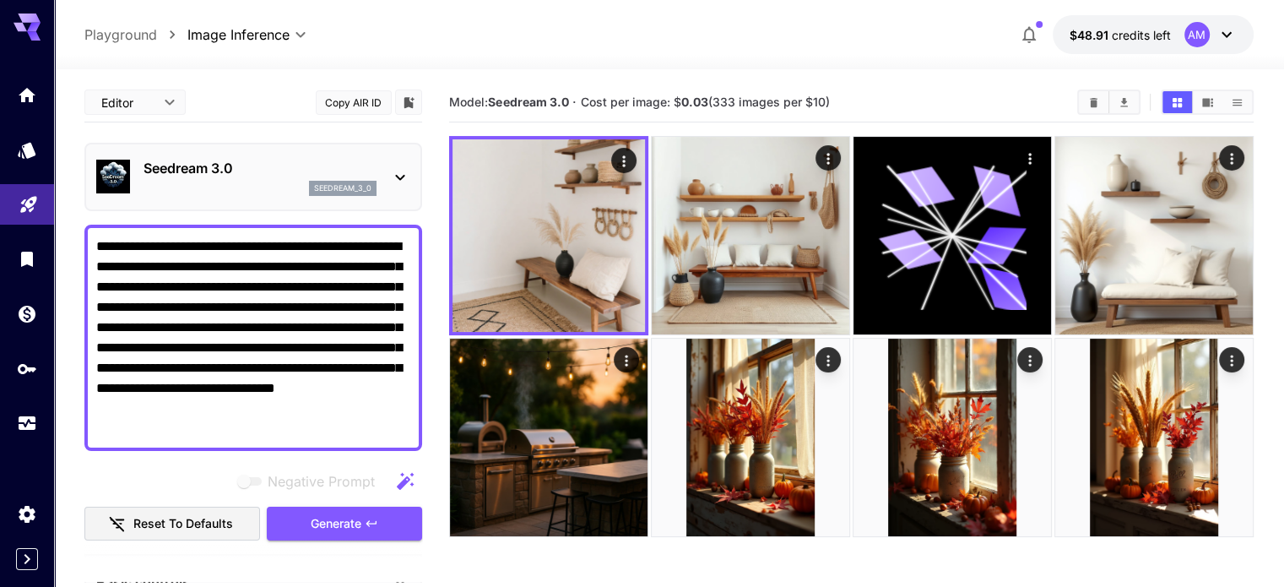
click at [268, 161] on p "Seedream 3.0" at bounding box center [260, 168] width 233 height 20
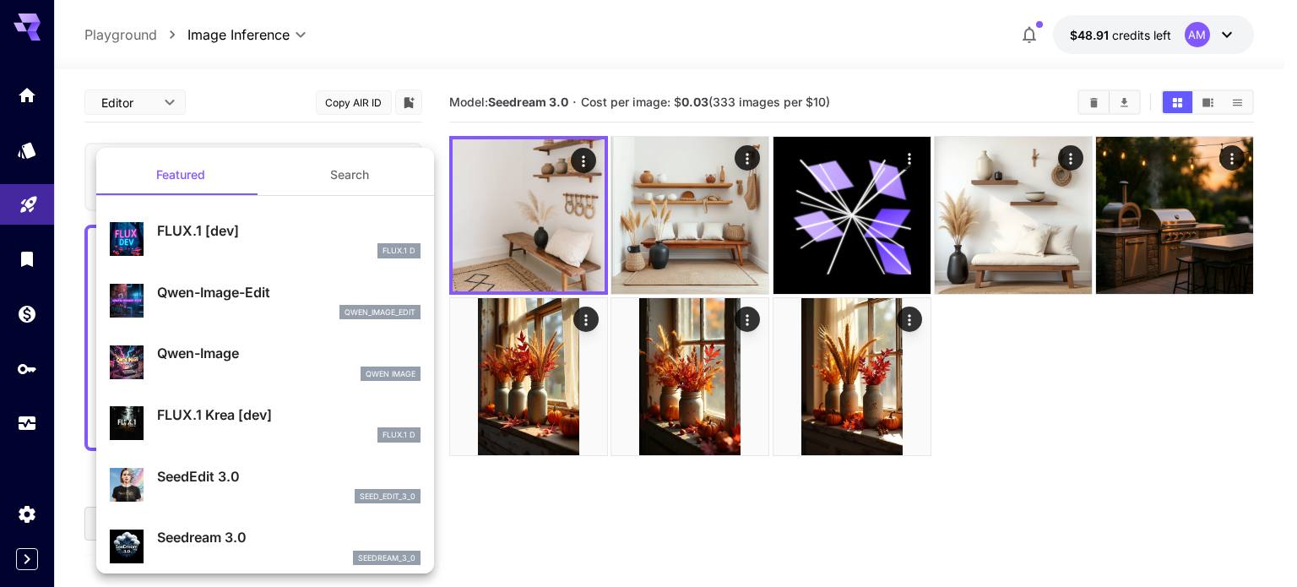
click at [213, 354] on p "Qwen-Image" at bounding box center [288, 353] width 263 height 20
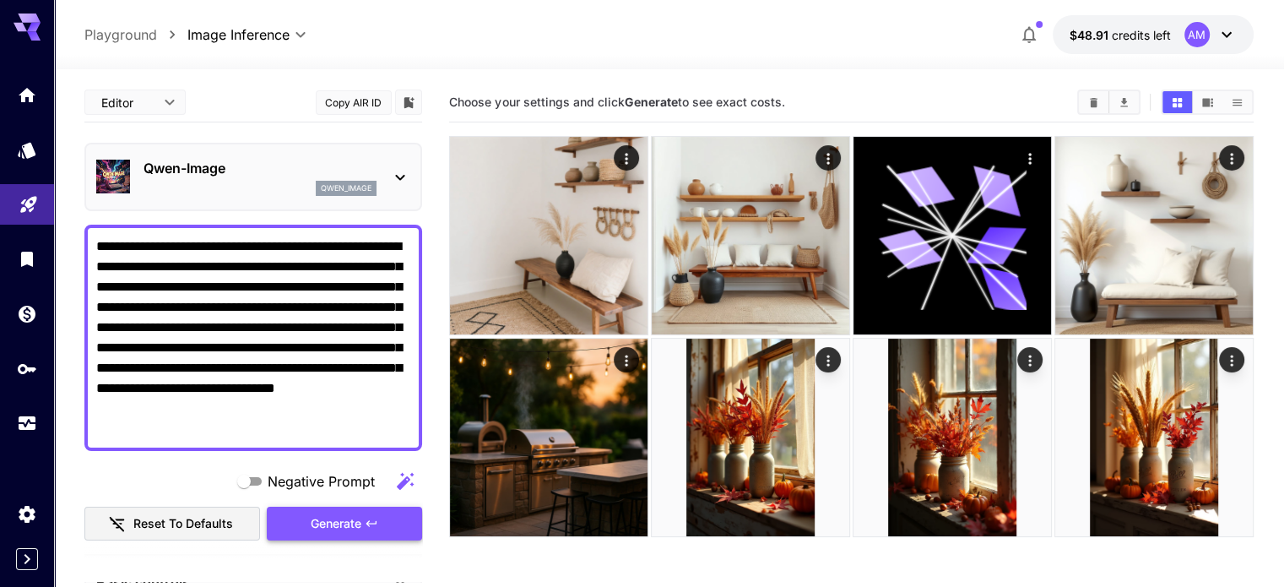
click at [309, 528] on button "Generate" at bounding box center [344, 524] width 155 height 35
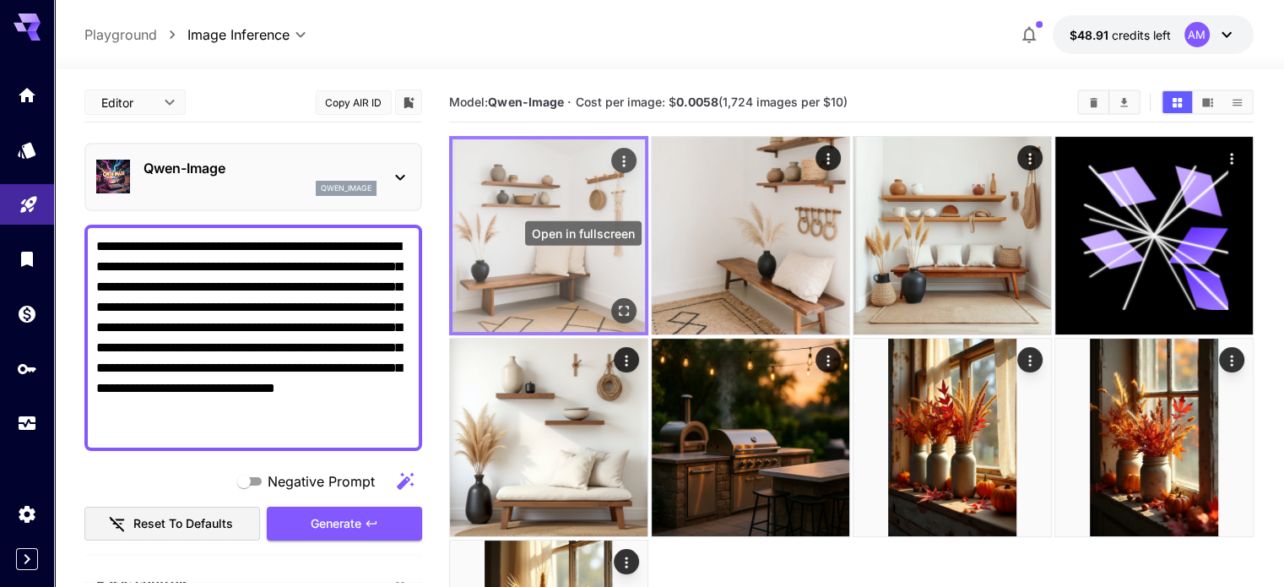
click at [611, 298] on button "Open in fullscreen" at bounding box center [623, 310] width 25 height 25
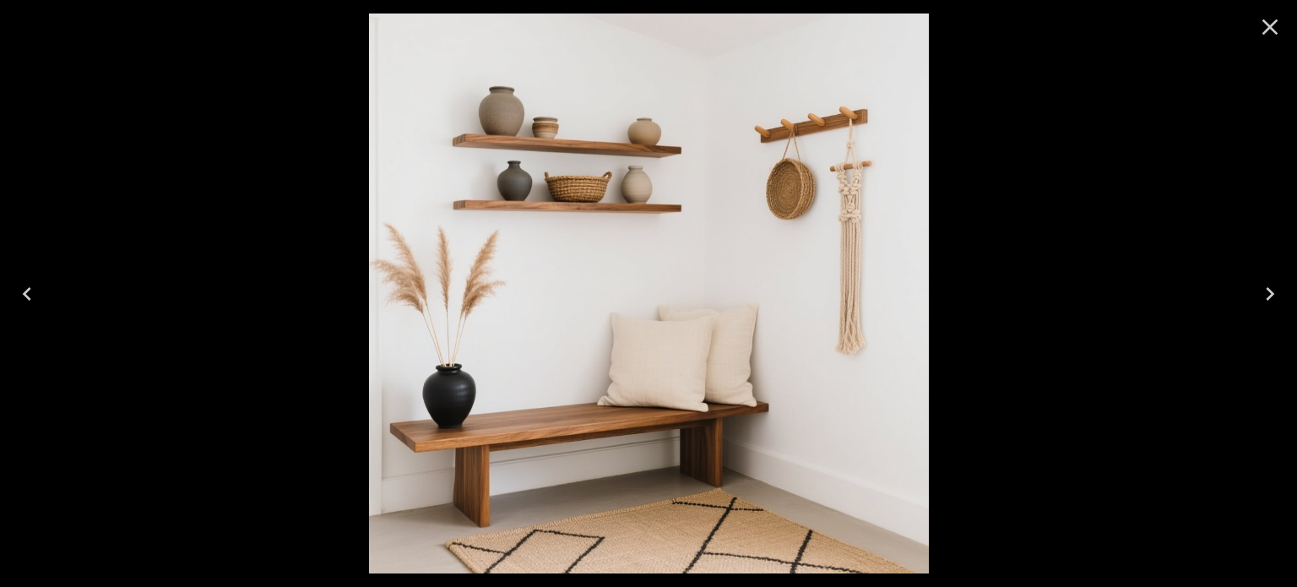
click at [1271, 294] on icon "Next" at bounding box center [1270, 294] width 8 height 14
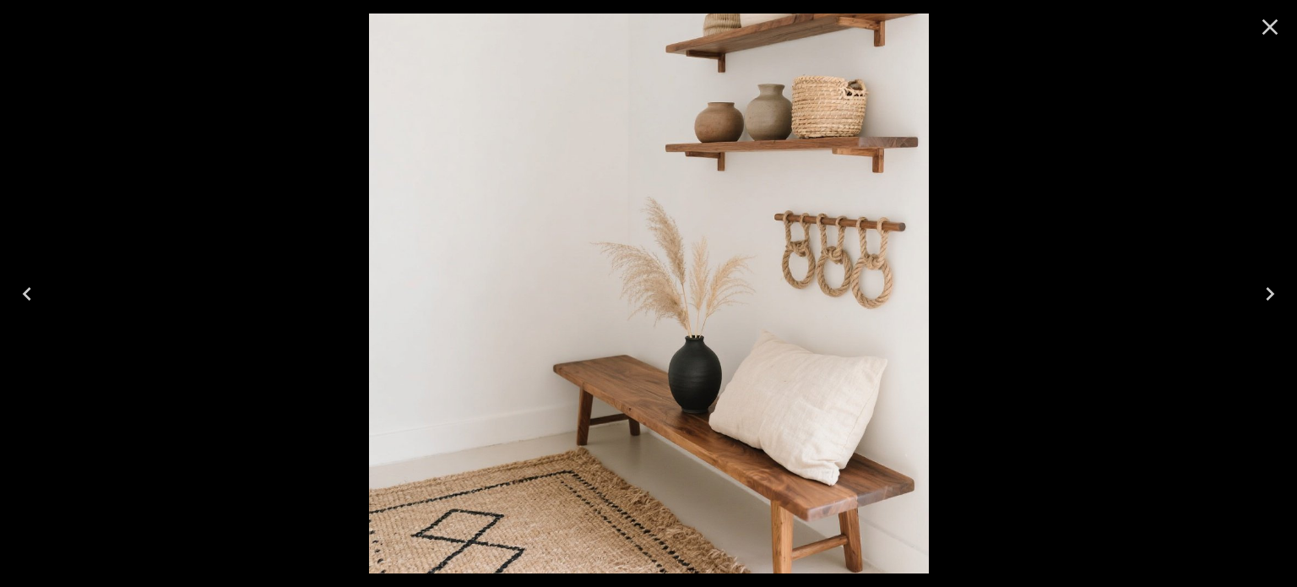
click at [1271, 294] on icon "Next" at bounding box center [1270, 294] width 8 height 14
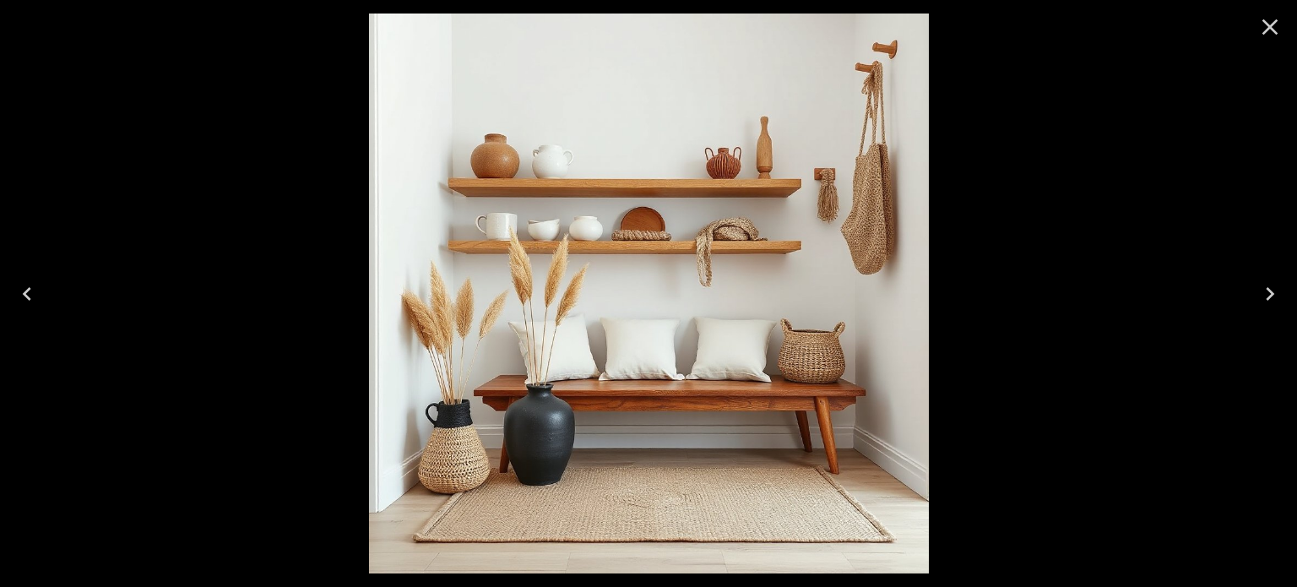
click at [1271, 294] on icon "Next" at bounding box center [1270, 294] width 8 height 14
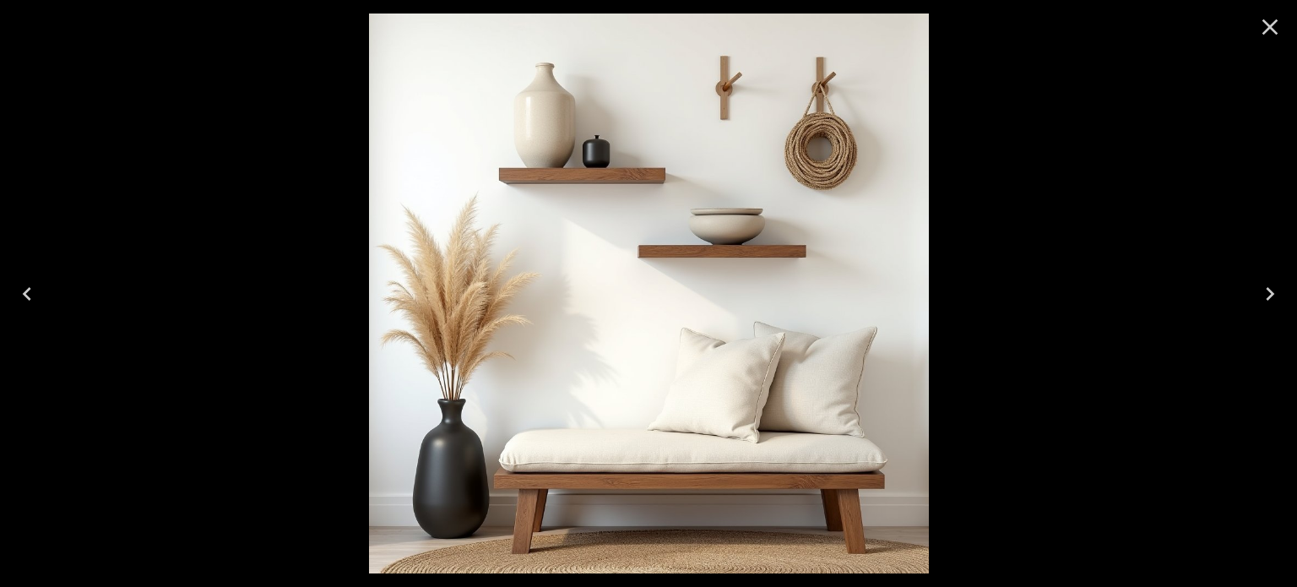
click at [1260, 29] on icon "Close" at bounding box center [1269, 27] width 27 height 27
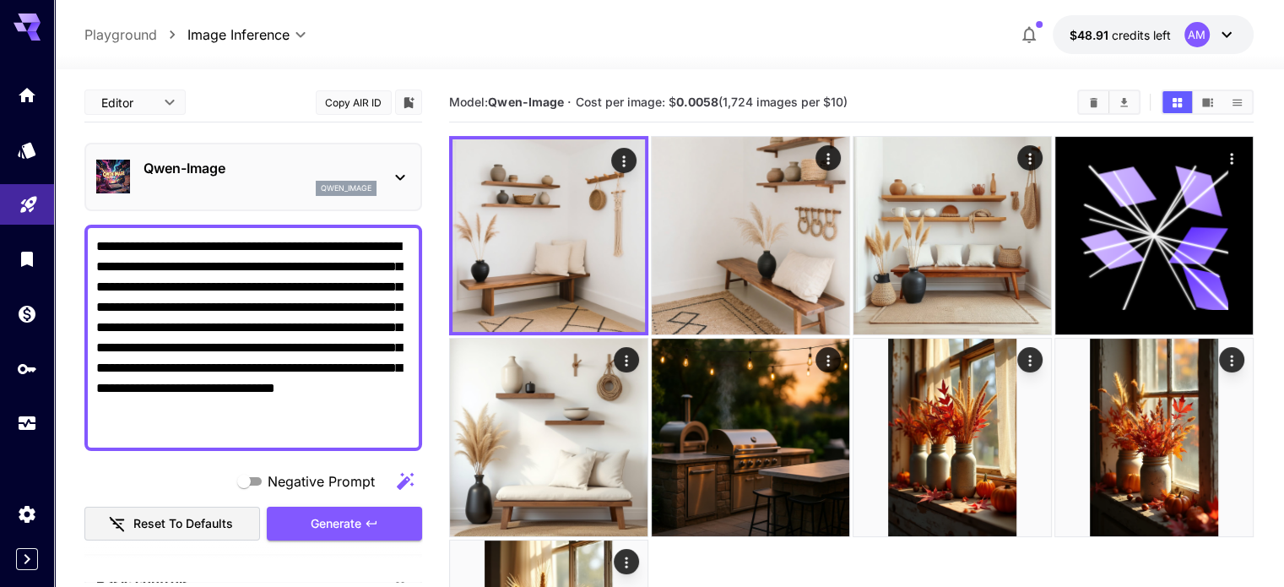
click at [184, 182] on div "qwen_image" at bounding box center [260, 188] width 233 height 15
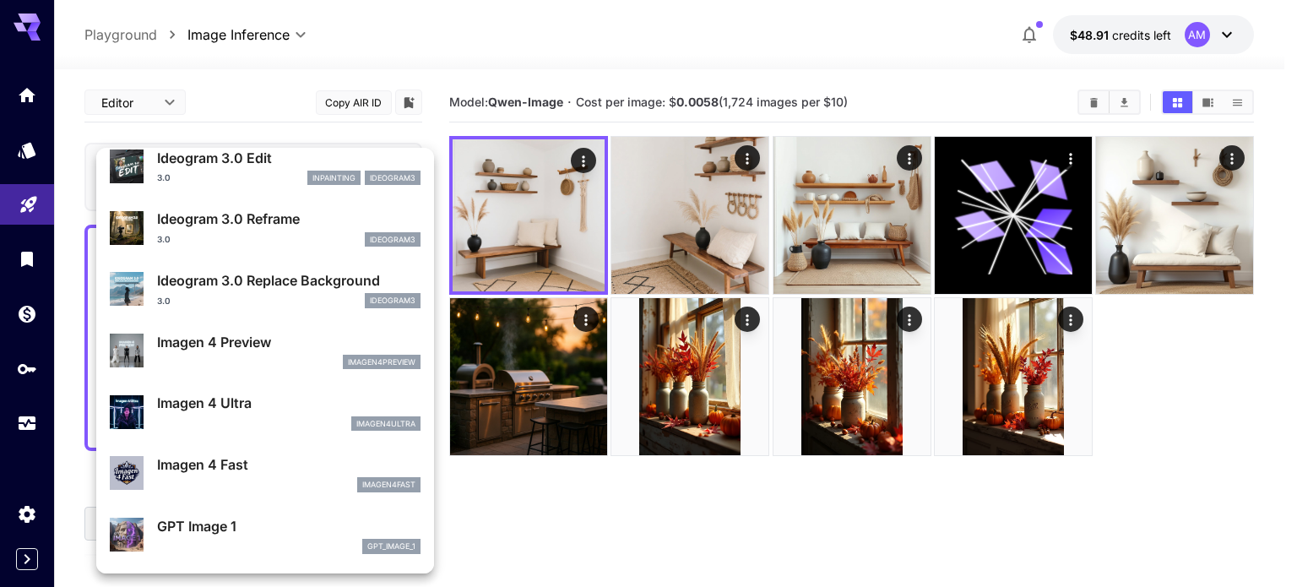
scroll to position [592, 0]
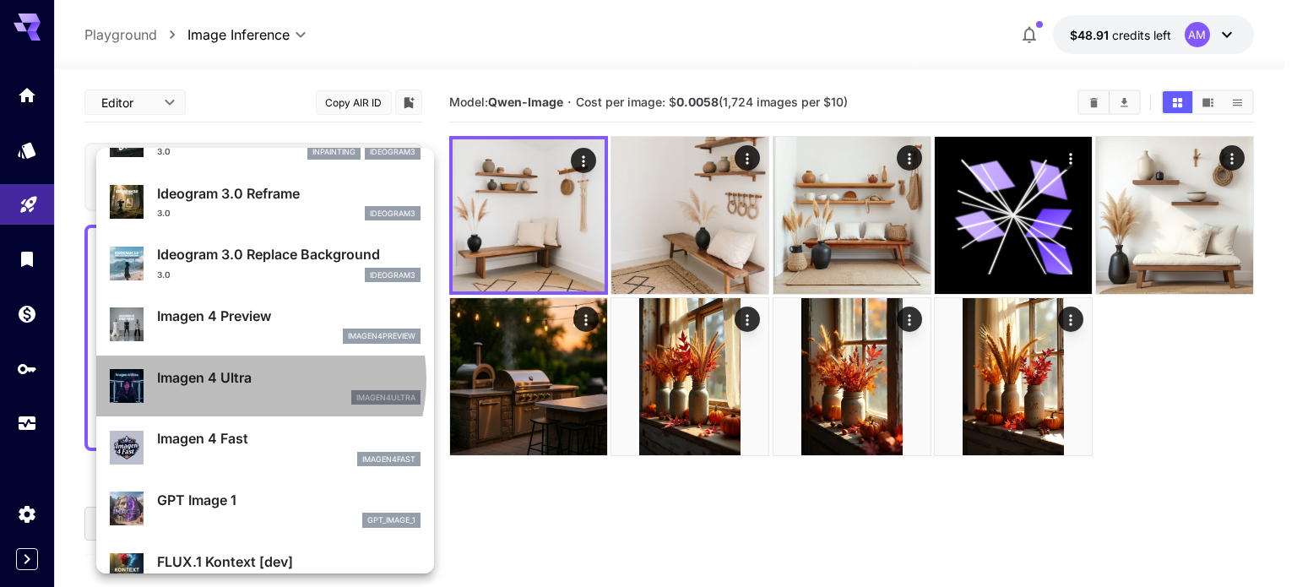
click at [251, 378] on p "Imagen 4 Ultra" at bounding box center [288, 377] width 263 height 20
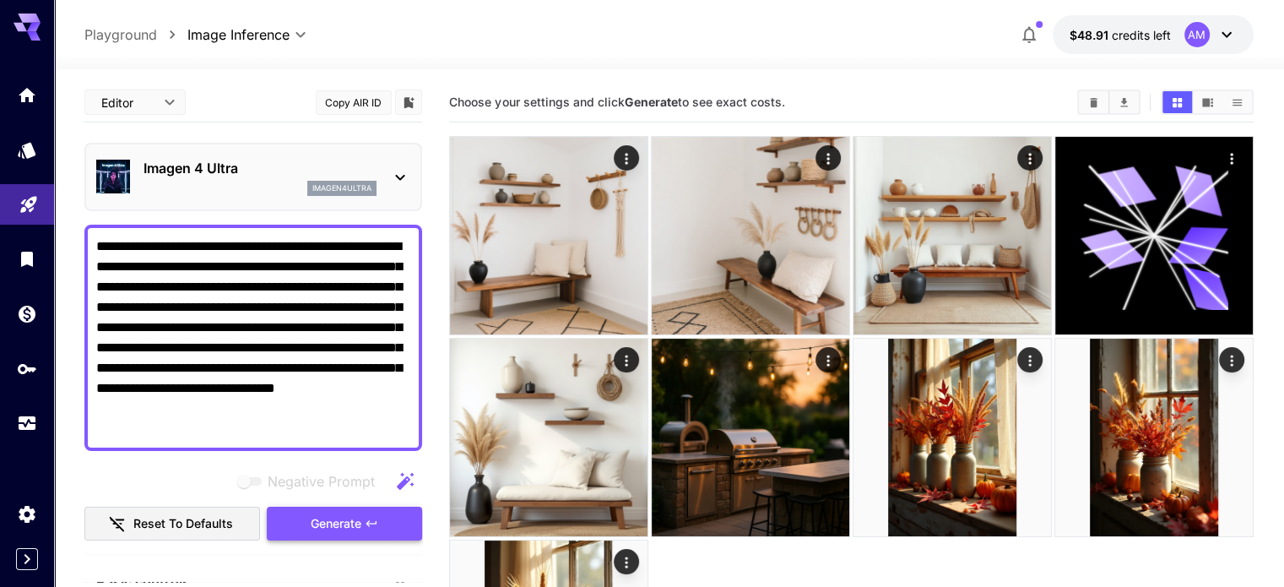
click at [297, 521] on button "Generate" at bounding box center [344, 524] width 155 height 35
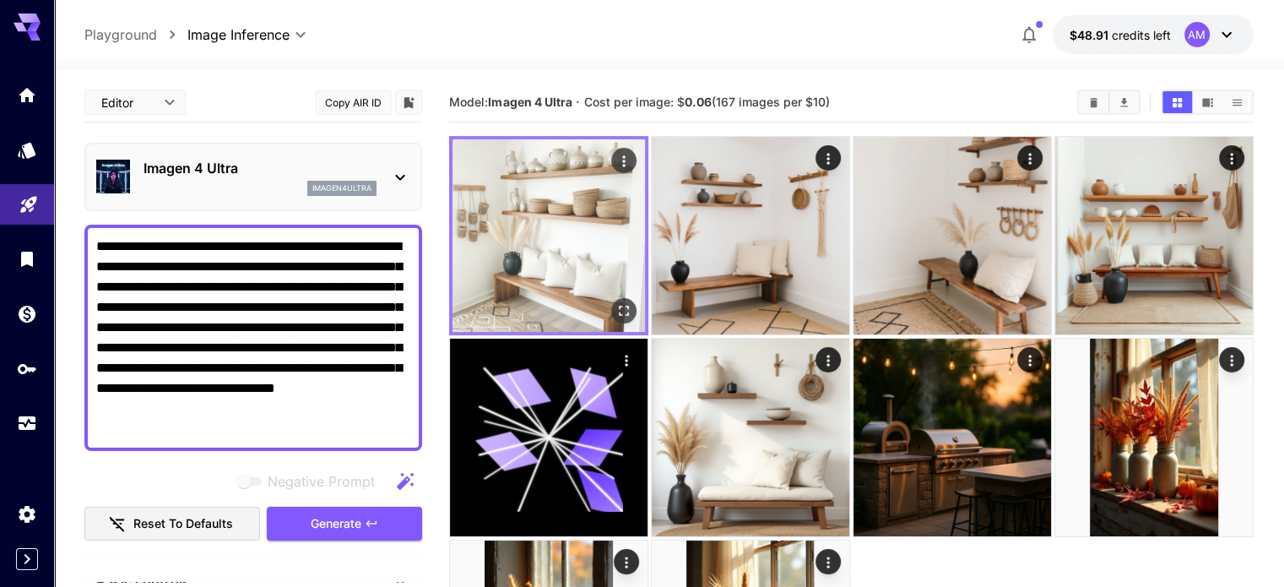
click at [616, 302] on icon "Open in fullscreen" at bounding box center [624, 310] width 17 height 17
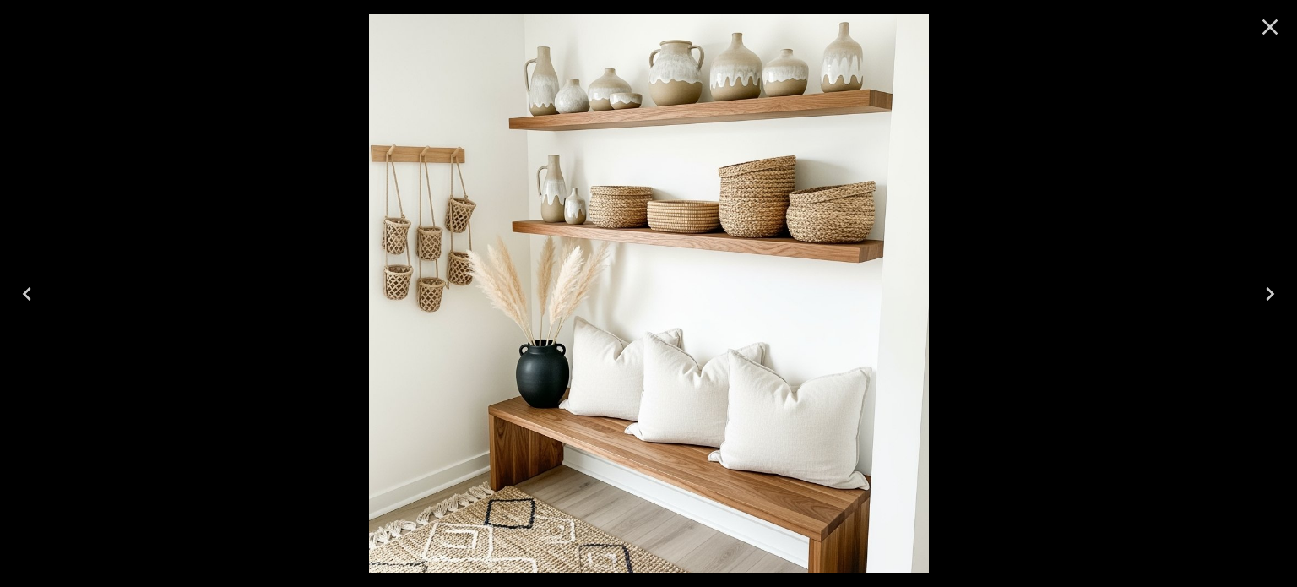
click at [1263, 287] on icon "Next" at bounding box center [1269, 293] width 27 height 27
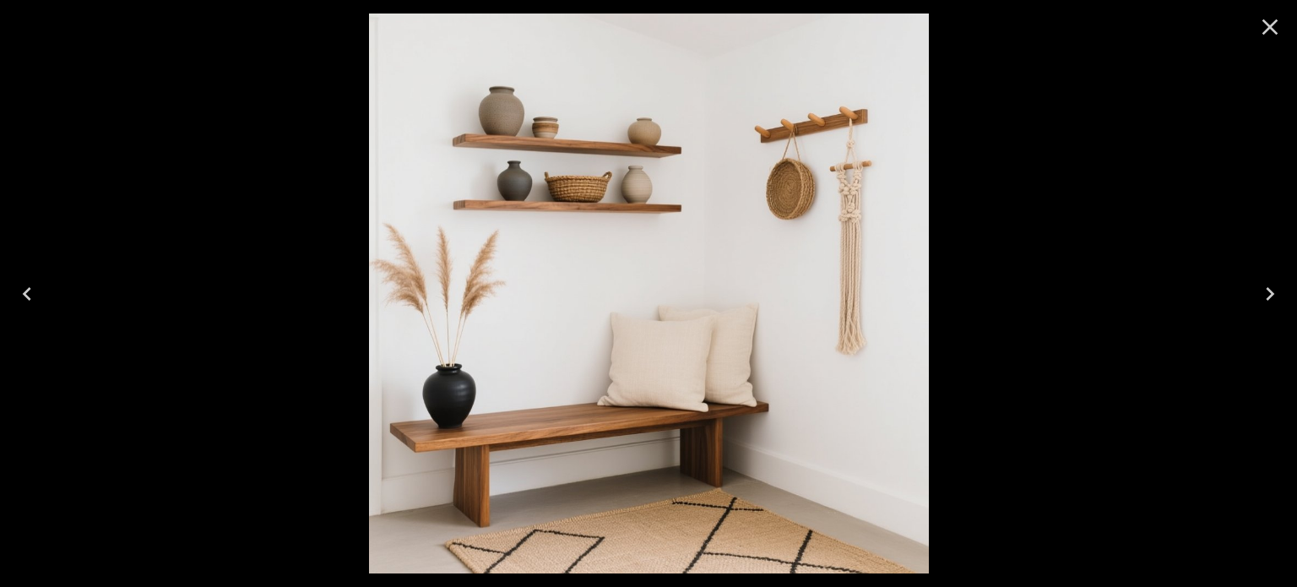
click at [1263, 287] on icon "Next" at bounding box center [1269, 293] width 27 height 27
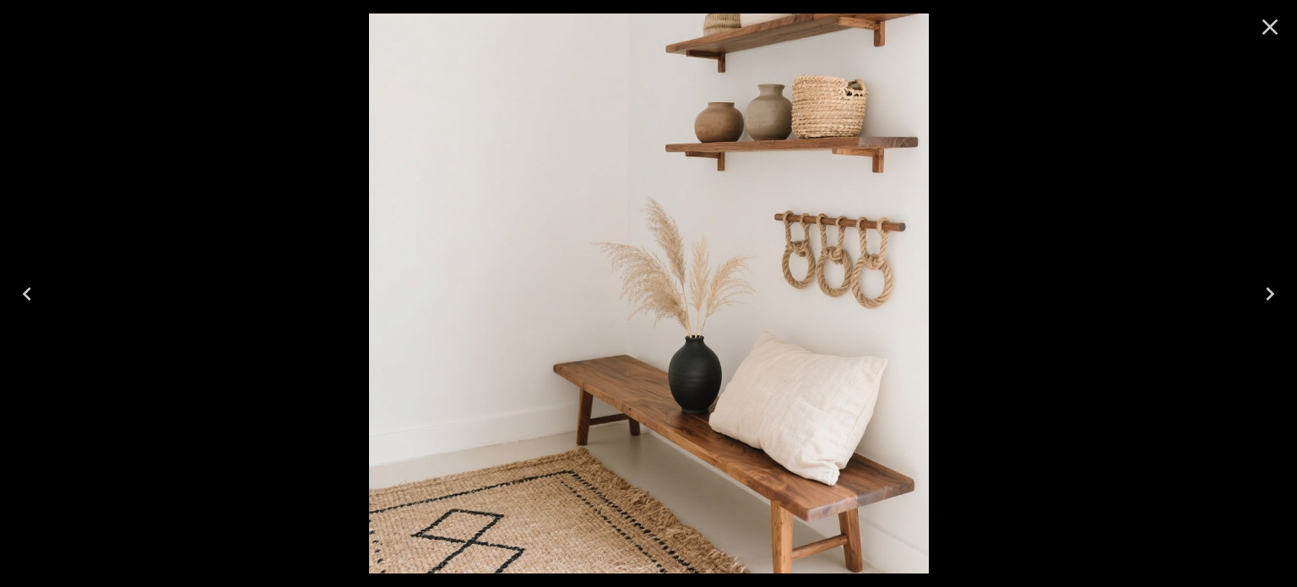
click at [1263, 287] on icon "Next" at bounding box center [1269, 293] width 27 height 27
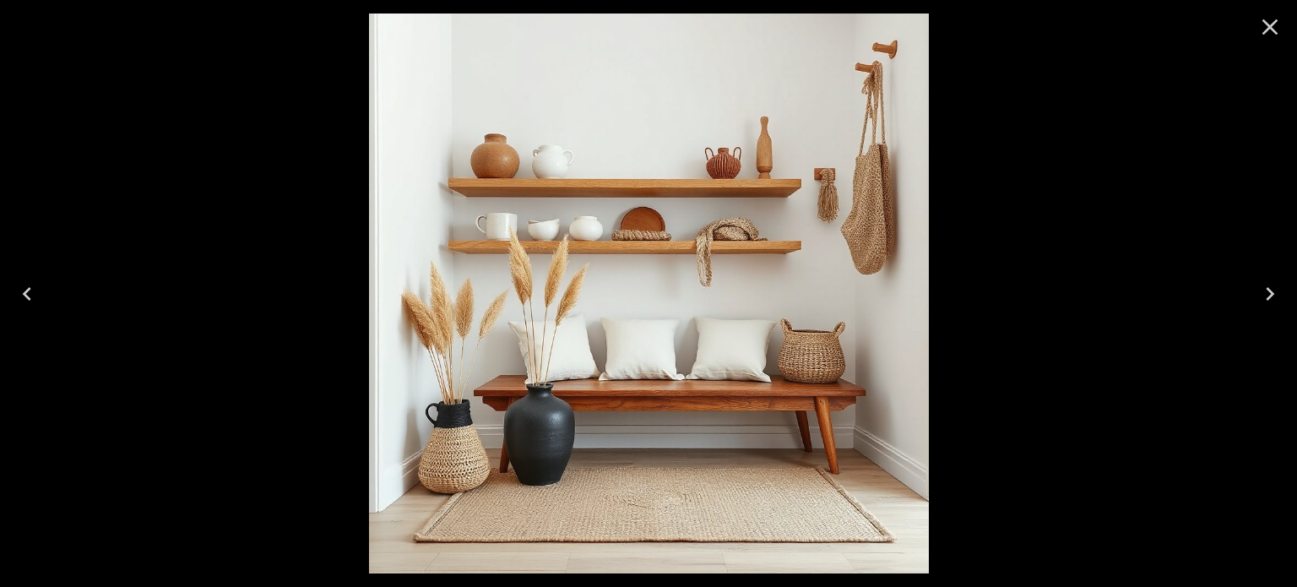
click at [1263, 287] on icon "Next" at bounding box center [1269, 293] width 27 height 27
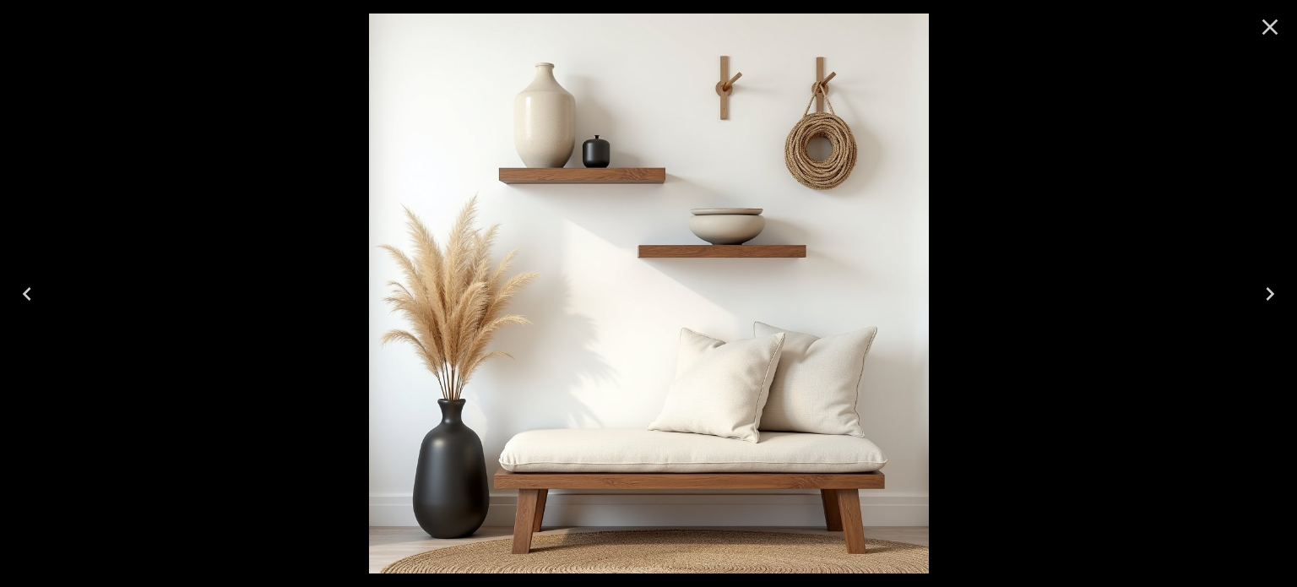
click at [1270, 285] on icon "Next" at bounding box center [1269, 293] width 27 height 27
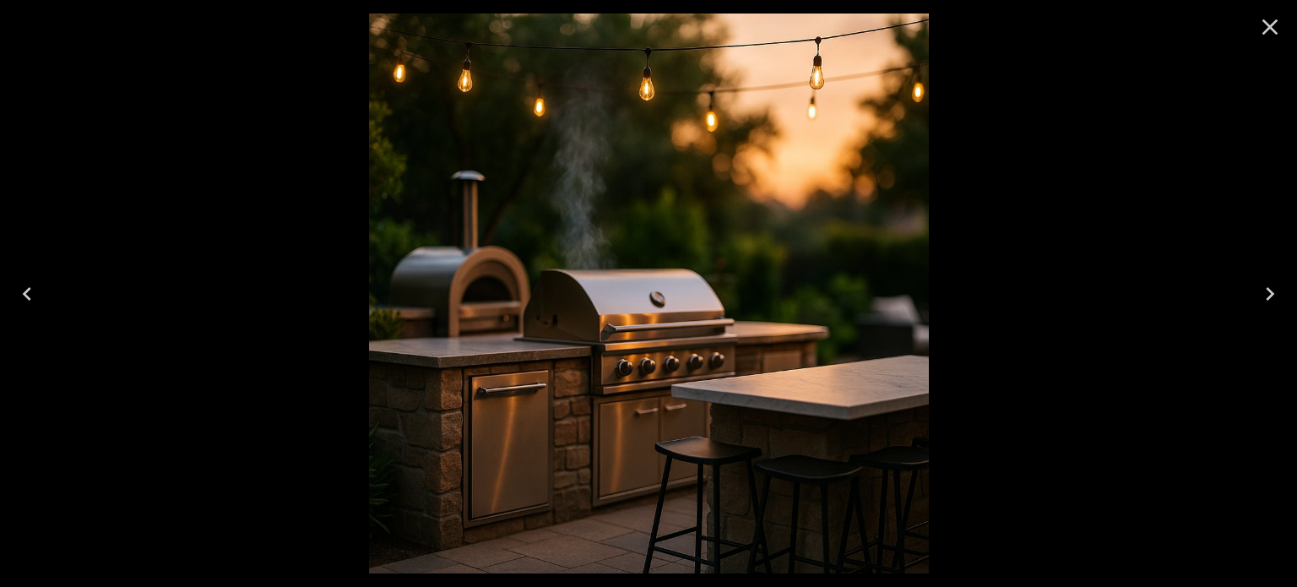
click at [1264, 29] on icon "Close" at bounding box center [1269, 27] width 27 height 27
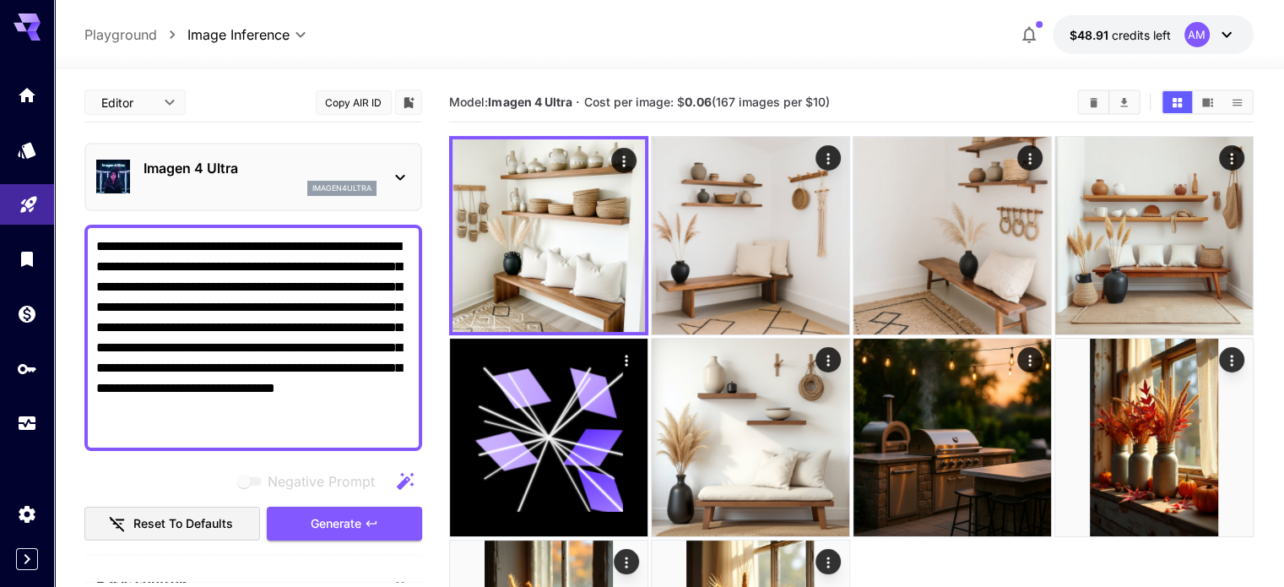
click at [189, 153] on div "Imagen 4 Ultra imagen4ultra" at bounding box center [253, 177] width 314 height 52
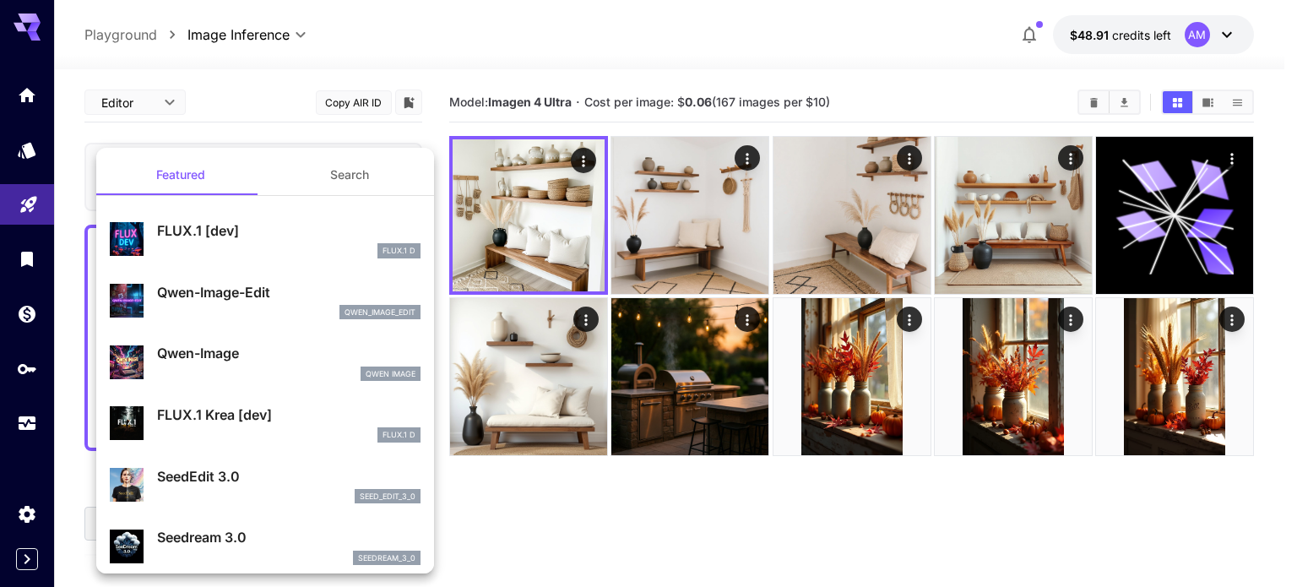
click at [230, 243] on div "FLUX.1 D" at bounding box center [288, 250] width 263 height 15
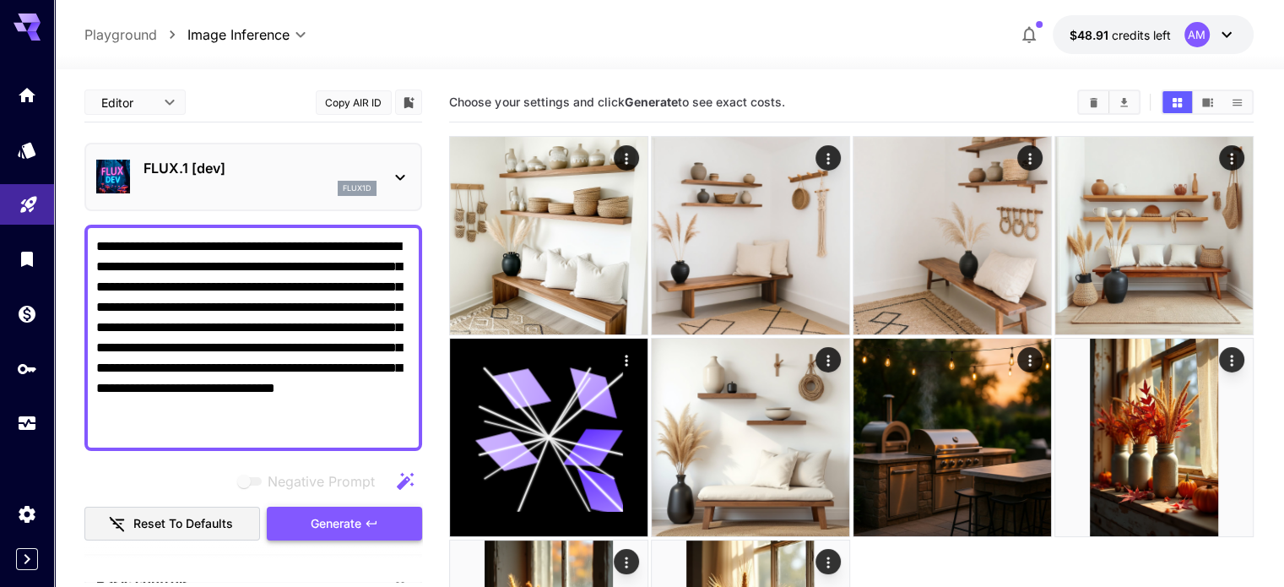
click at [338, 532] on span "Generate" at bounding box center [336, 523] width 51 height 21
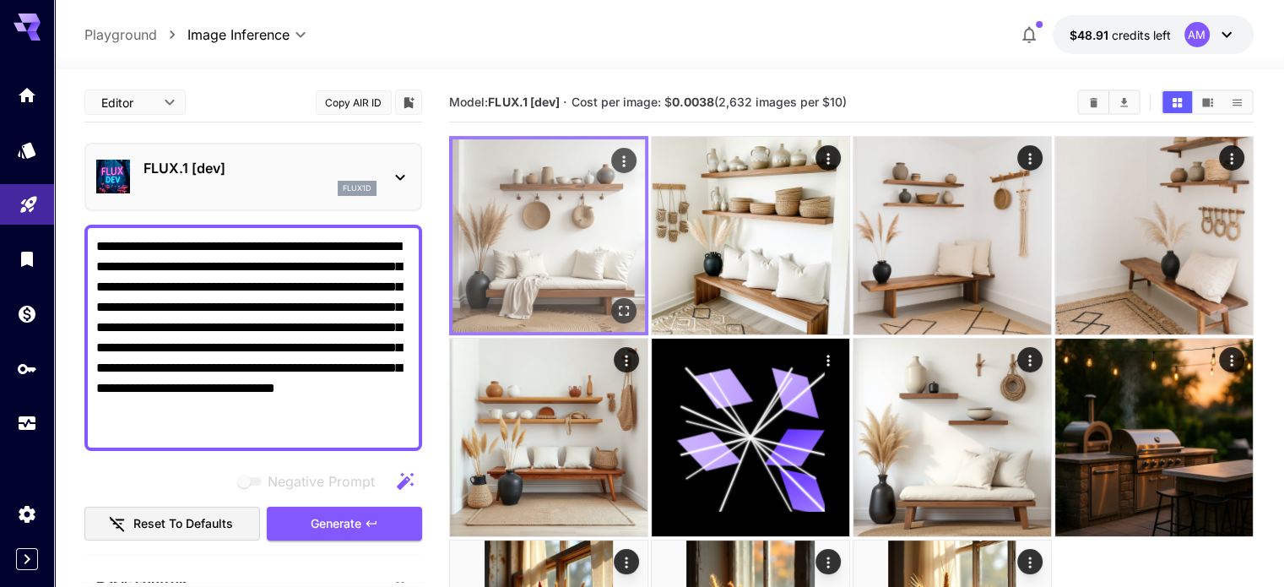
click at [616, 302] on icon "Open in fullscreen" at bounding box center [624, 310] width 17 height 17
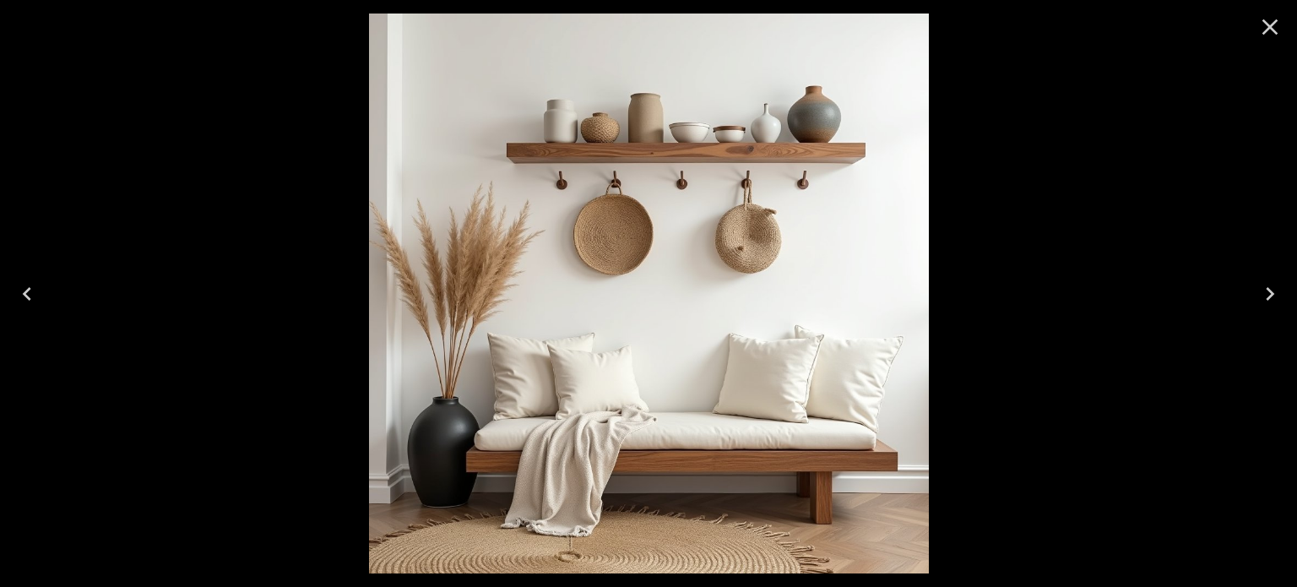
click at [1273, 38] on icon "Close" at bounding box center [1269, 27] width 27 height 27
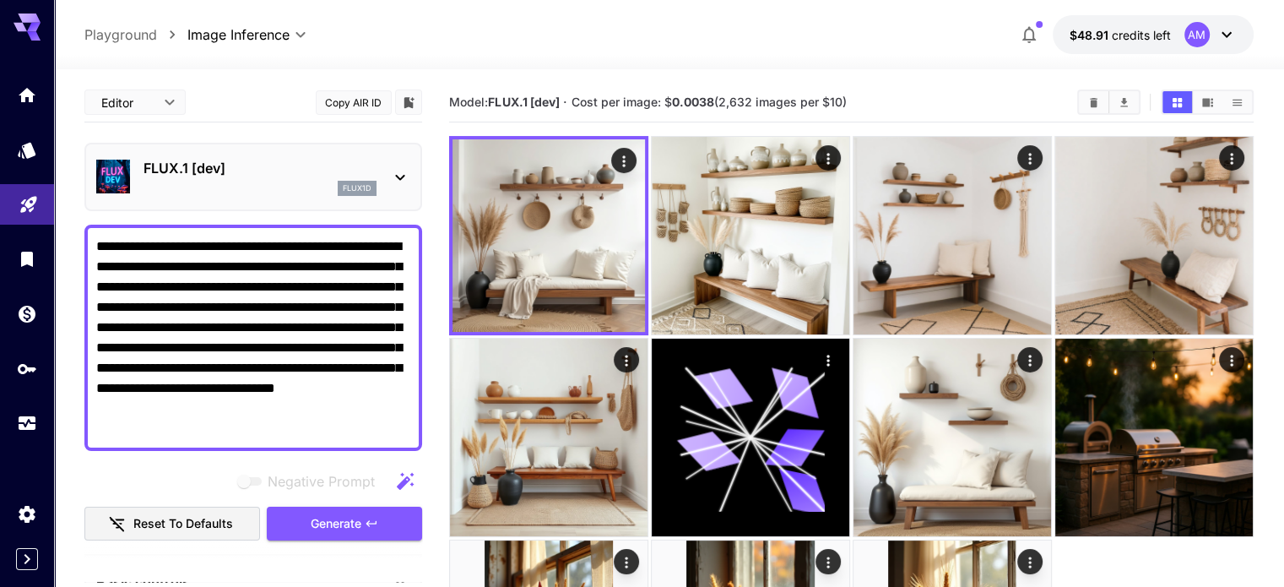
click at [220, 30] on body "**********" at bounding box center [642, 416] width 1284 height 832
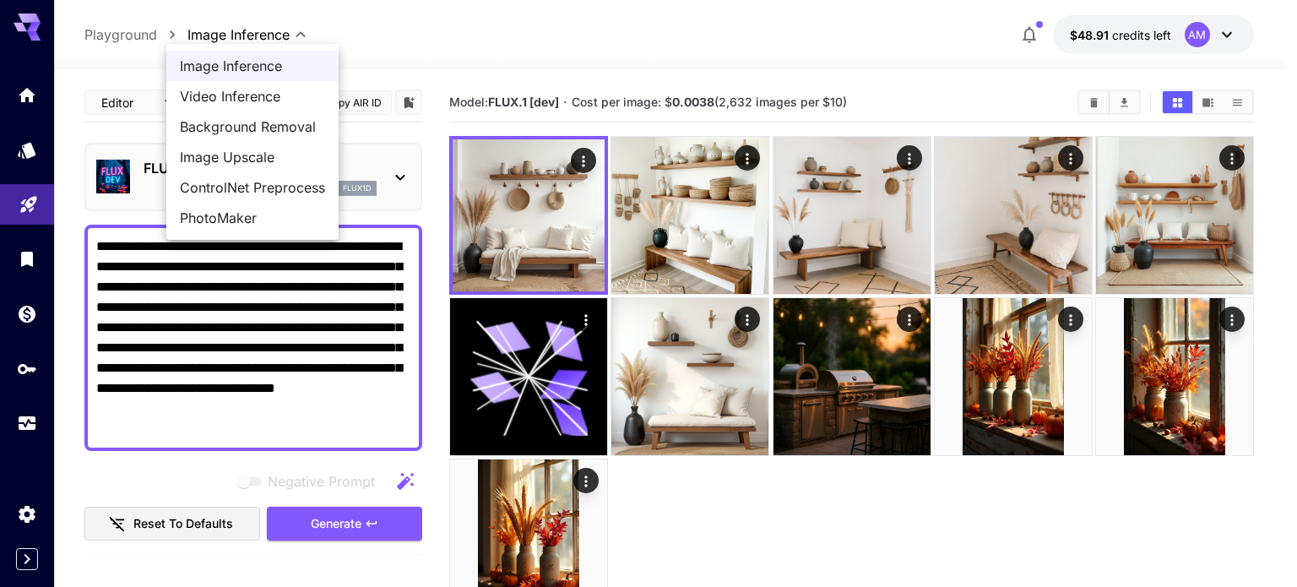
click at [32, 95] on div at bounding box center [648, 293] width 1297 height 587
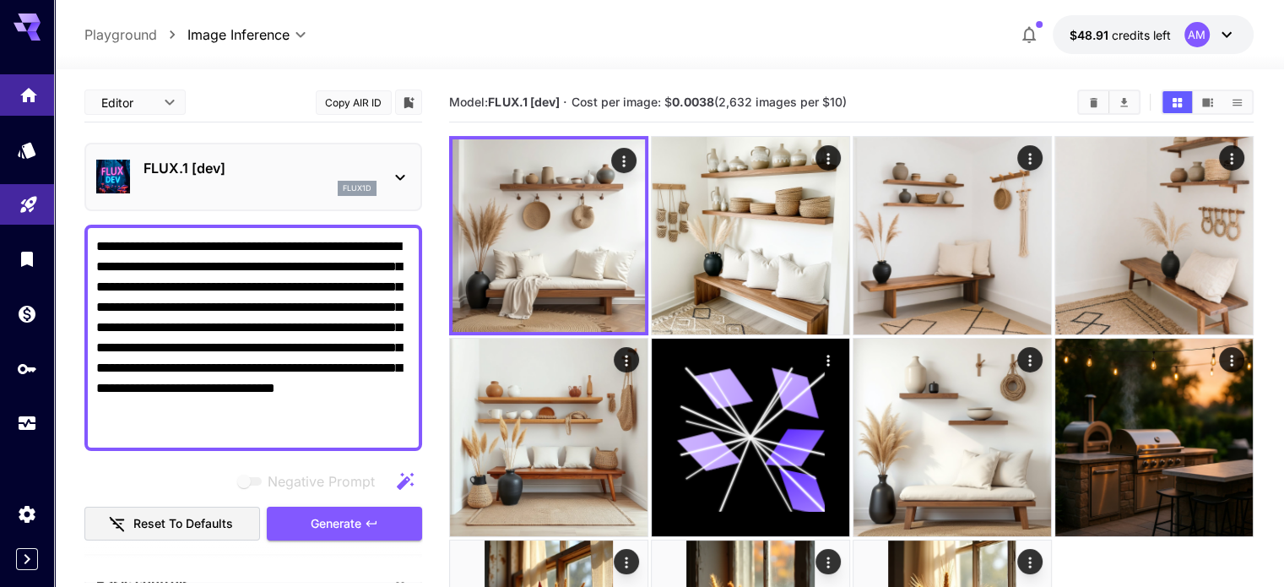
click at [31, 95] on icon "Home" at bounding box center [28, 90] width 17 height 14
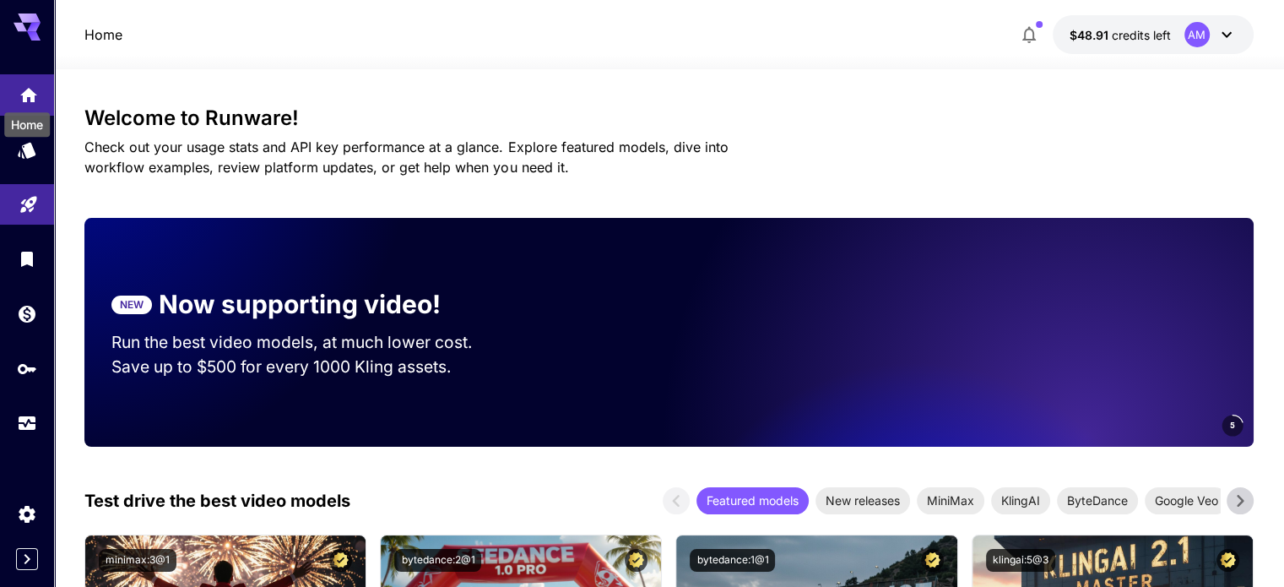
click at [31, 96] on icon "Home" at bounding box center [28, 93] width 17 height 14
